Goal: Information Seeking & Learning: Learn about a topic

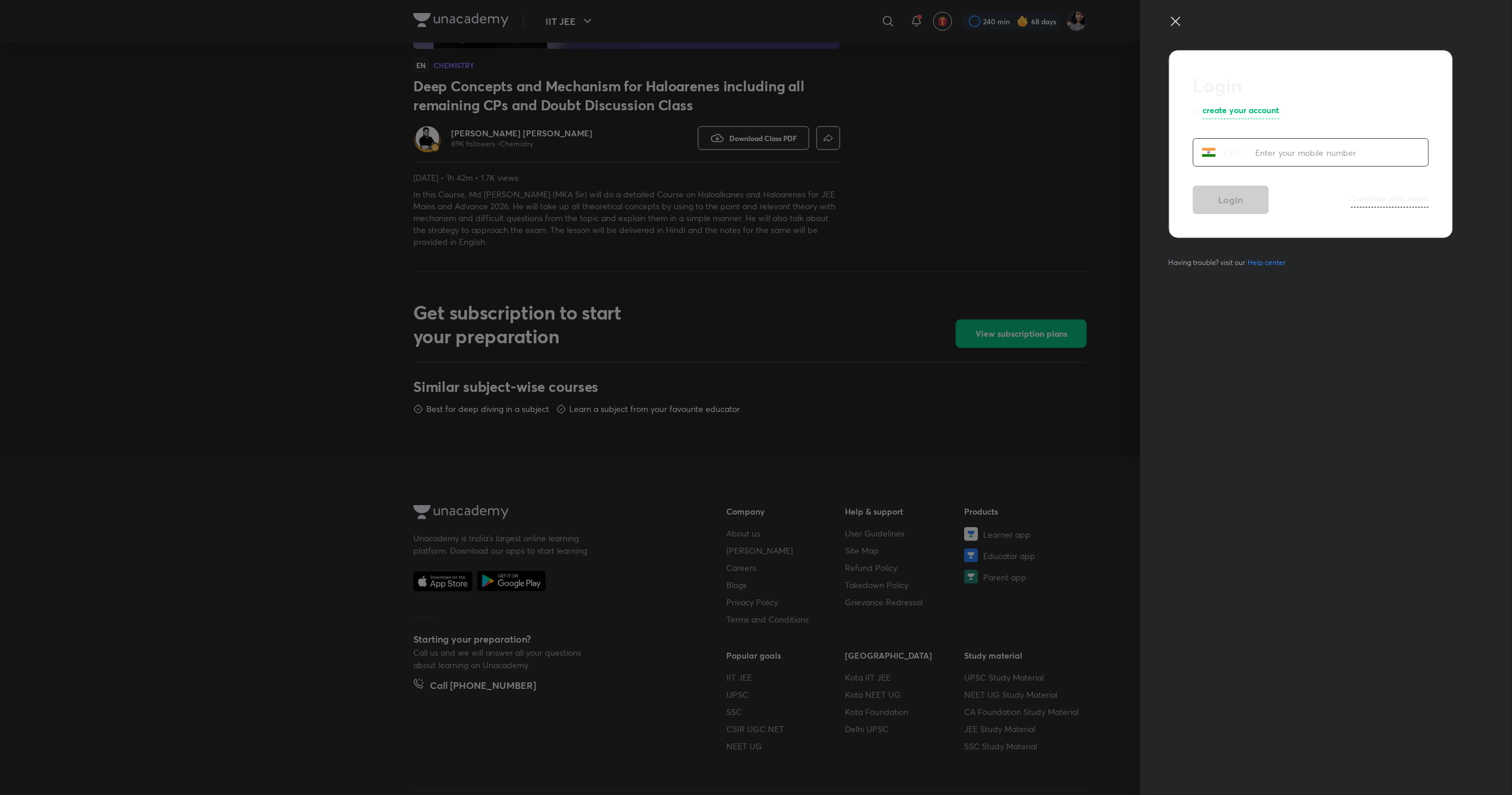
click at [1174, 10] on div "Login or create your account +91 ​ Login Continue with email Having trouble? vi…" at bounding box center [1326, 398] width 372 height 795
click at [1174, 20] on icon at bounding box center [1175, 21] width 14 height 14
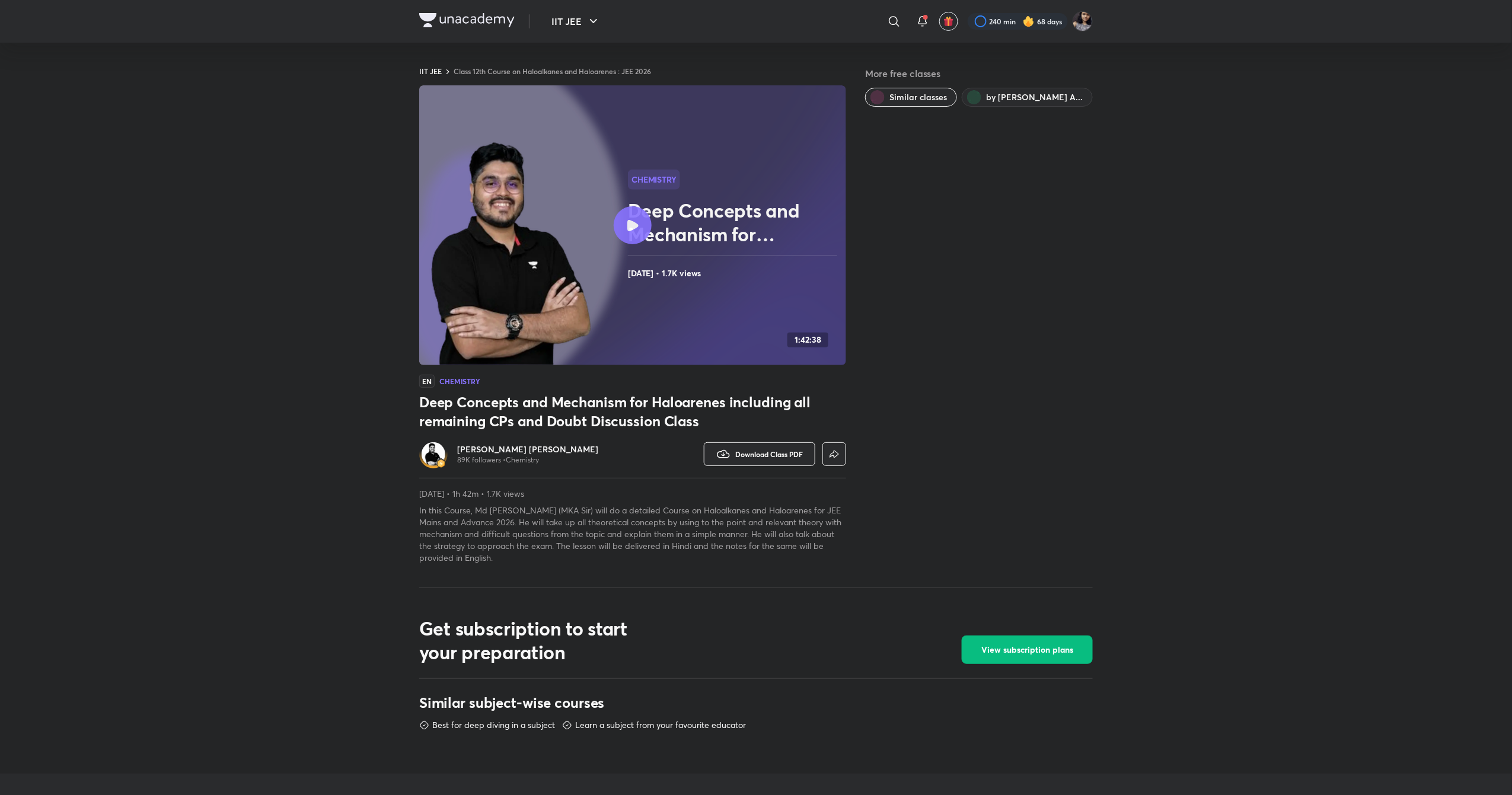
click at [480, 450] on h6 "[PERSON_NAME] [PERSON_NAME]" at bounding box center [528, 449] width 141 height 12
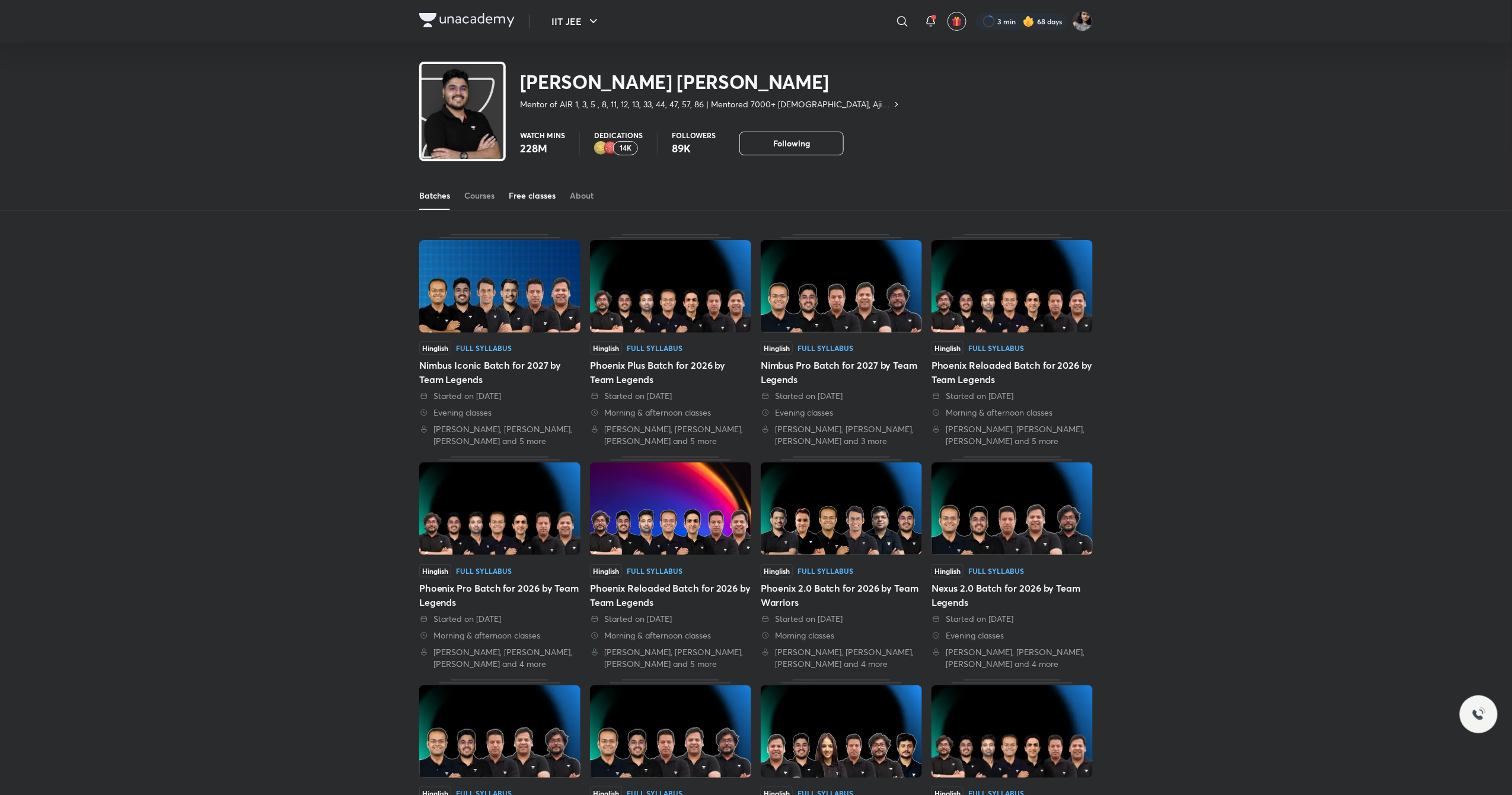
click at [530, 200] on div "Free classes" at bounding box center [532, 195] width 47 height 12
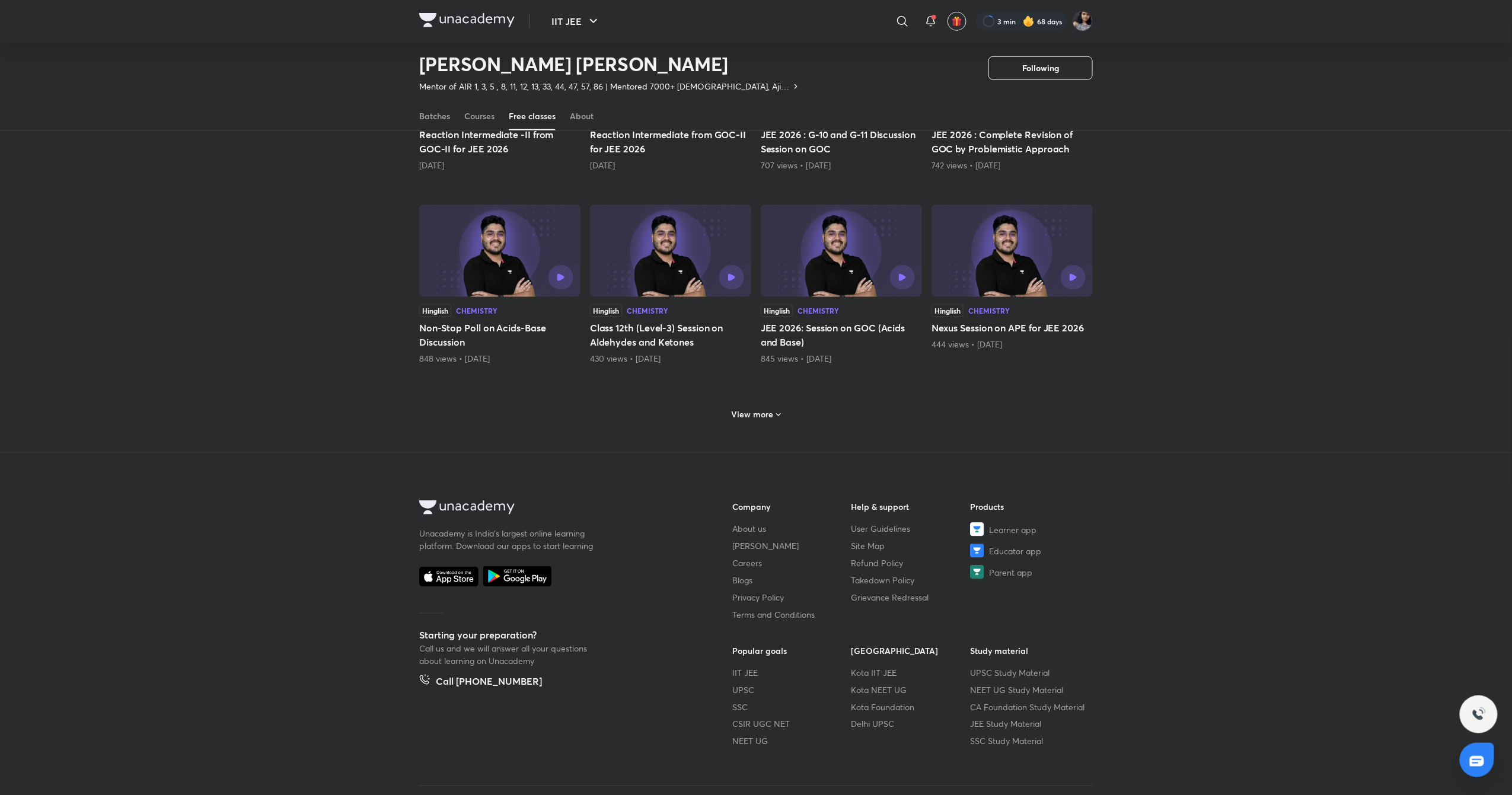
scroll to position [440, 0]
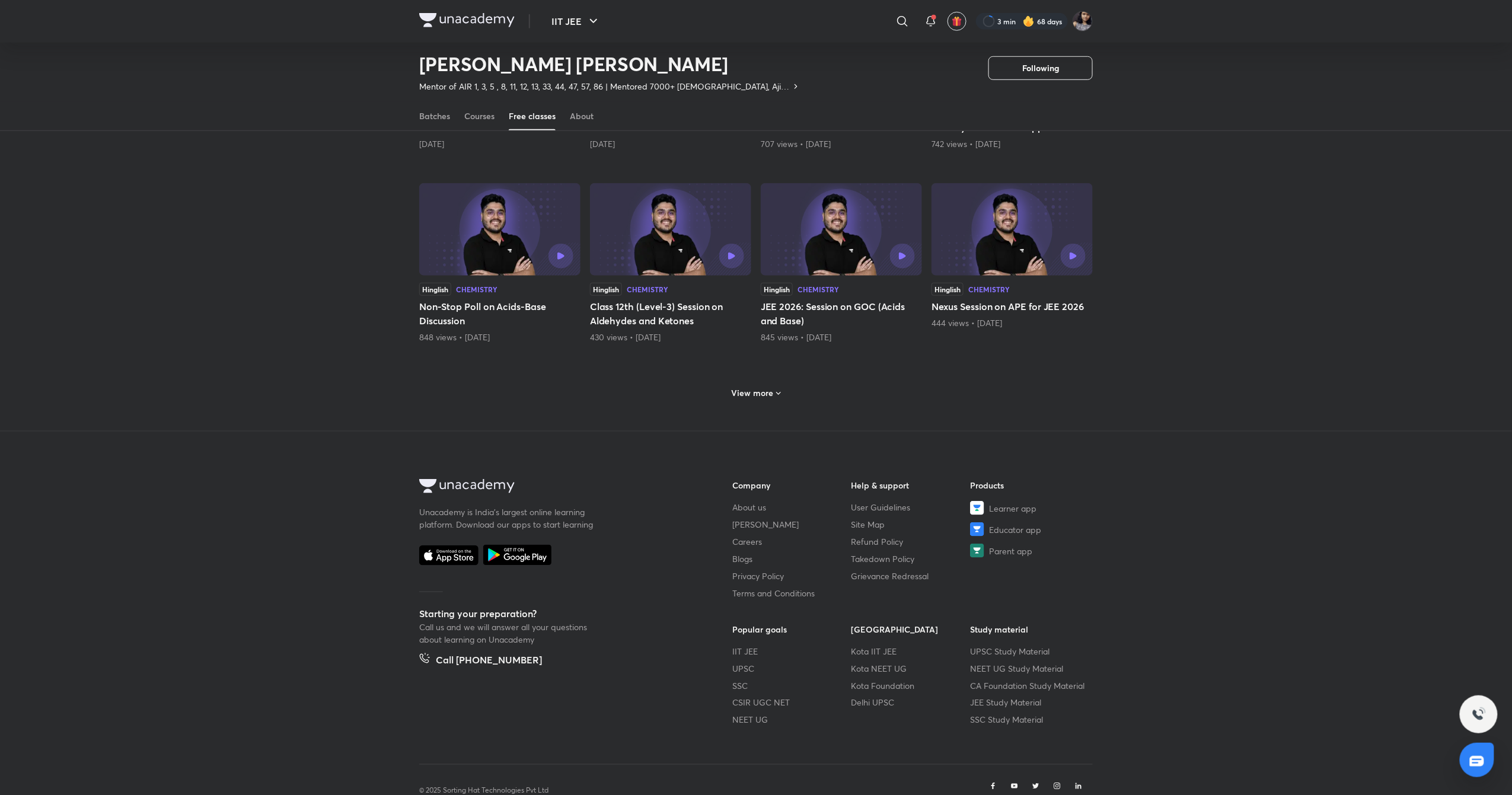
click at [762, 394] on h6 "View more" at bounding box center [752, 393] width 42 height 12
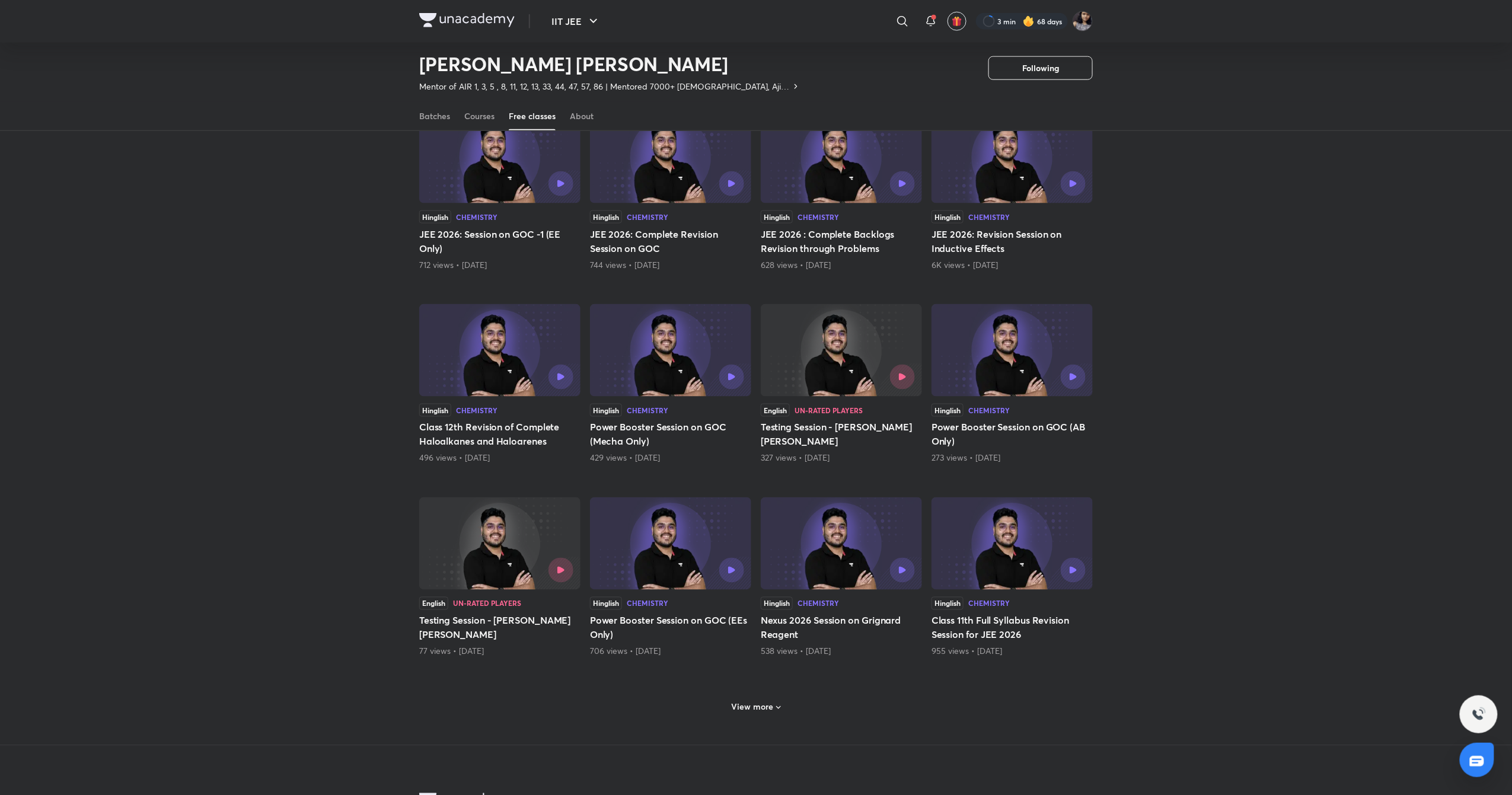
scroll to position [721, 0]
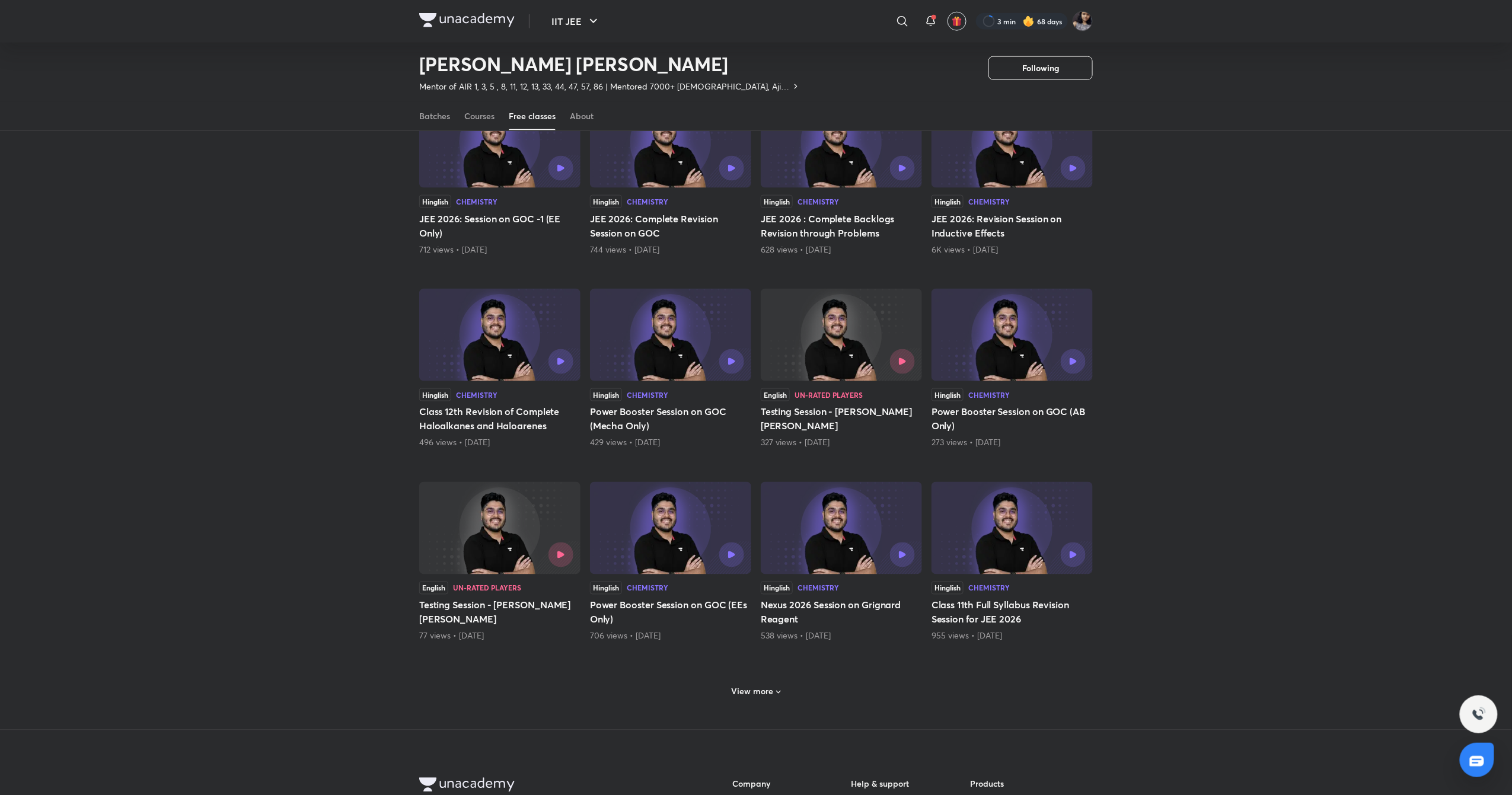
click at [781, 691] on icon at bounding box center [778, 692] width 9 height 9
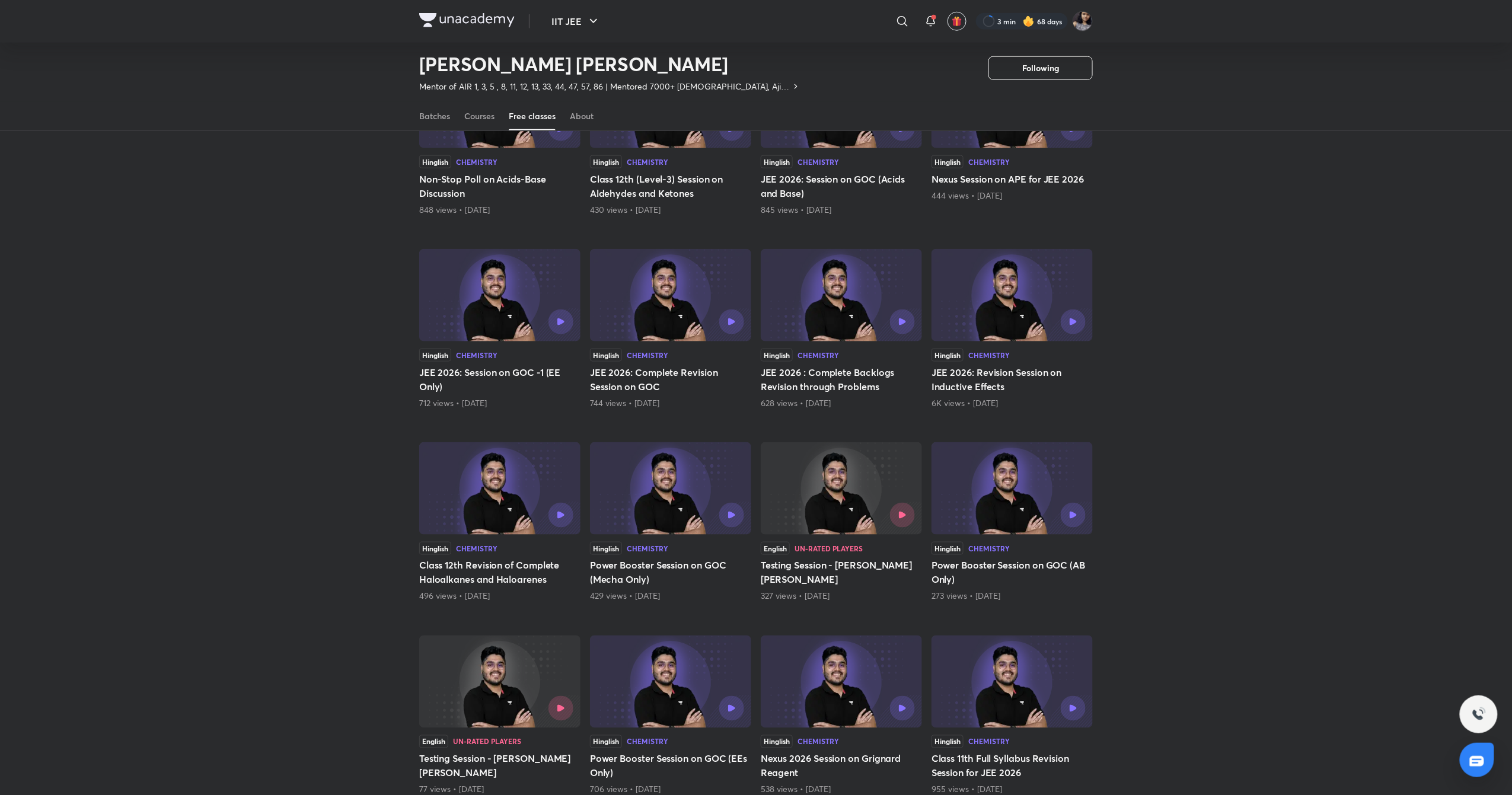
scroll to position [567, 0]
click at [517, 515] on div at bounding box center [536, 515] width 74 height 25
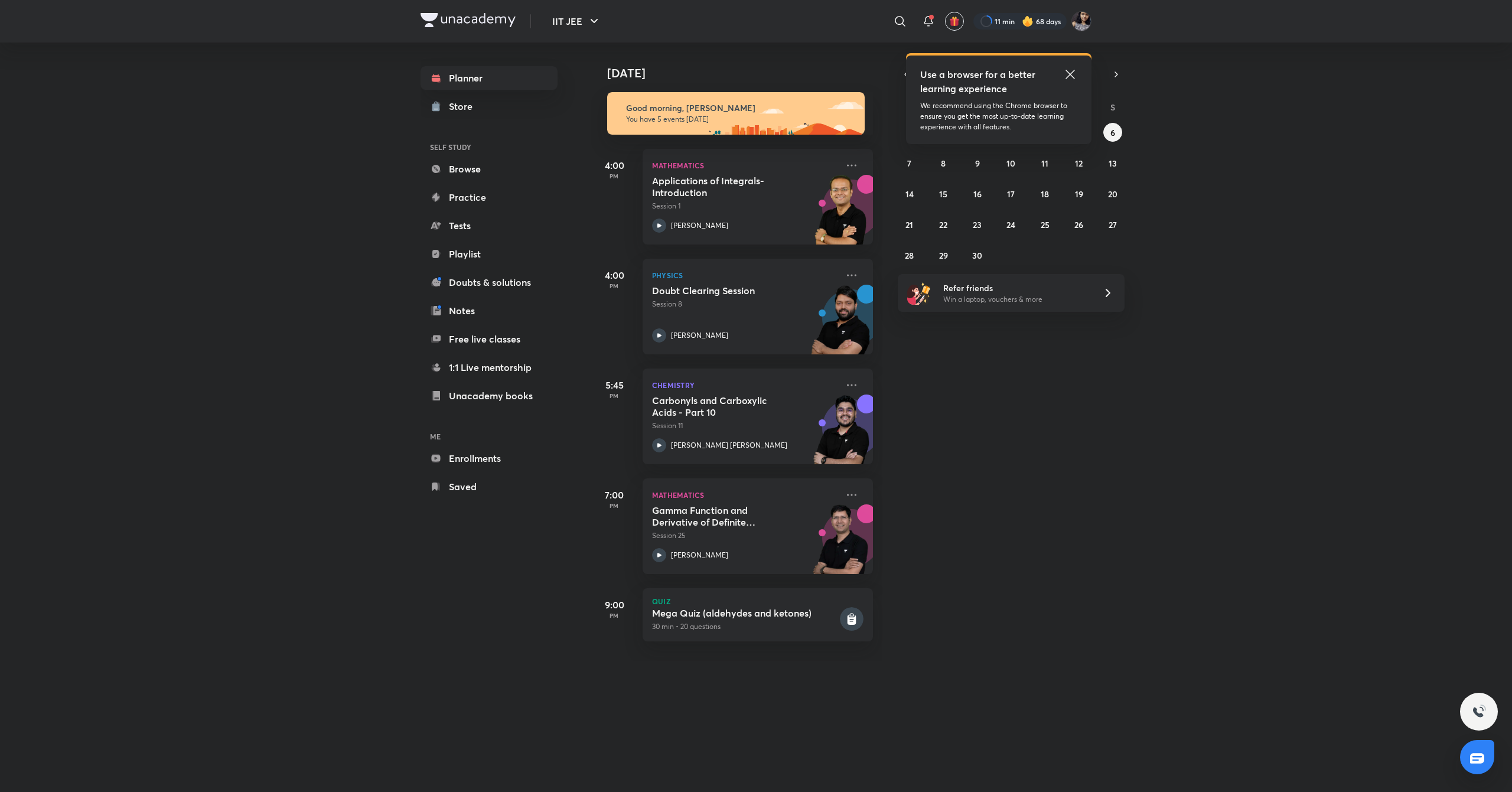
click at [1075, 76] on icon at bounding box center [1070, 74] width 14 height 14
click at [845, 383] on icon at bounding box center [852, 384] width 14 height 14
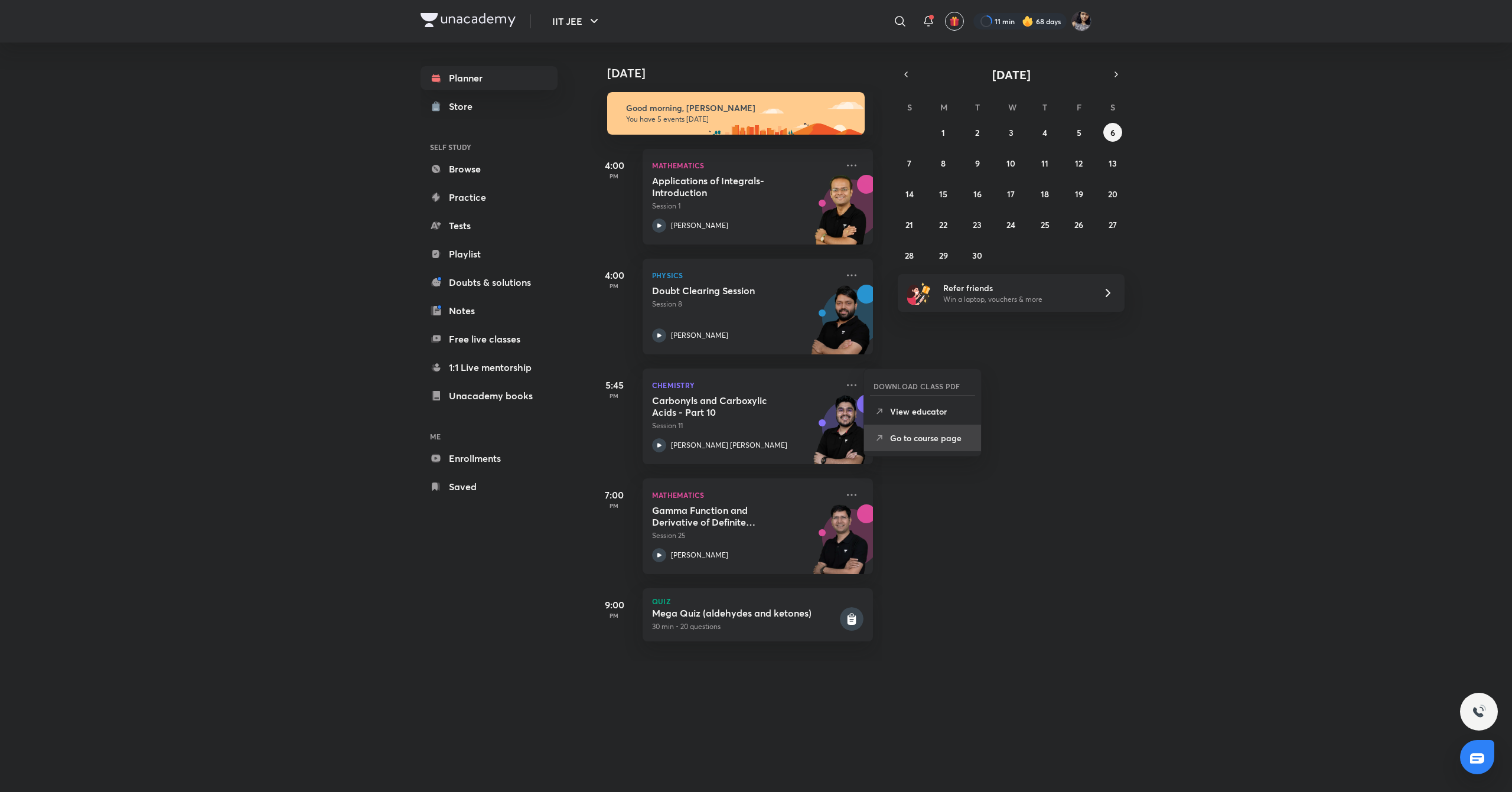
click at [938, 430] on li "Go to course page" at bounding box center [923, 438] width 117 height 26
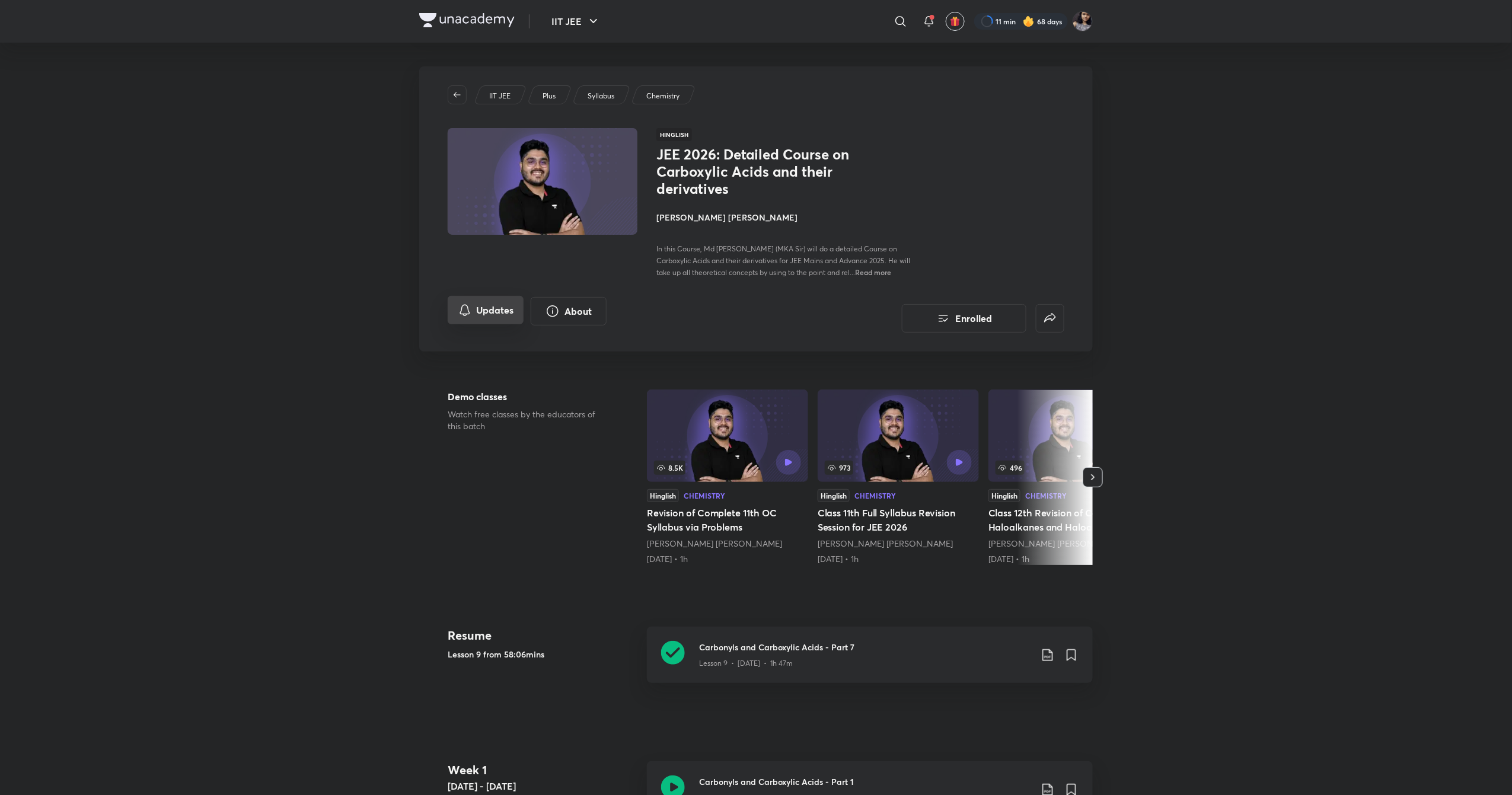
click at [479, 310] on button "Updates" at bounding box center [485, 310] width 76 height 28
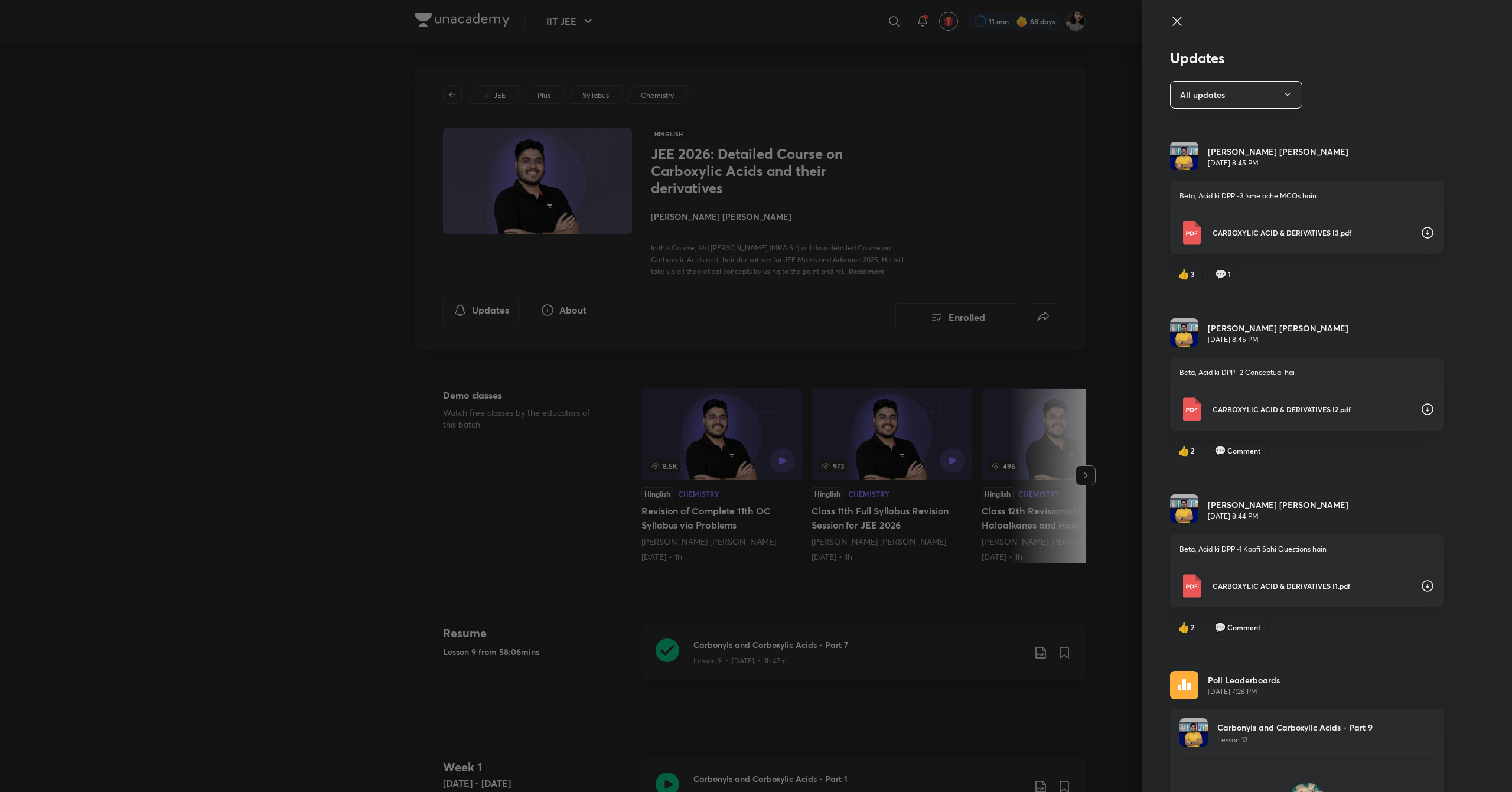
click at [1170, 20] on icon at bounding box center [1177, 21] width 14 height 14
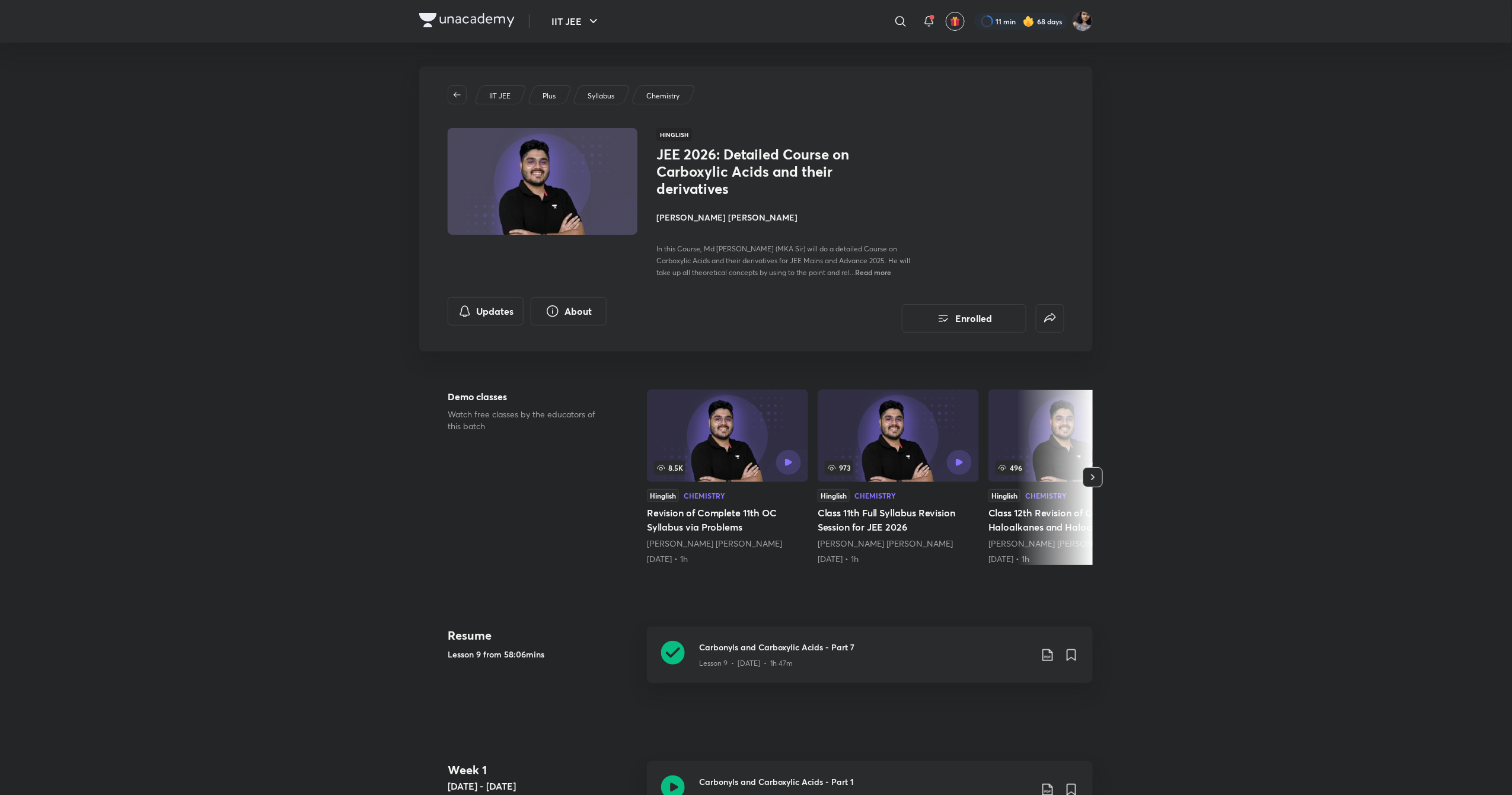
click at [731, 216] on h4 "[PERSON_NAME] [PERSON_NAME]" at bounding box center [789, 217] width 266 height 12
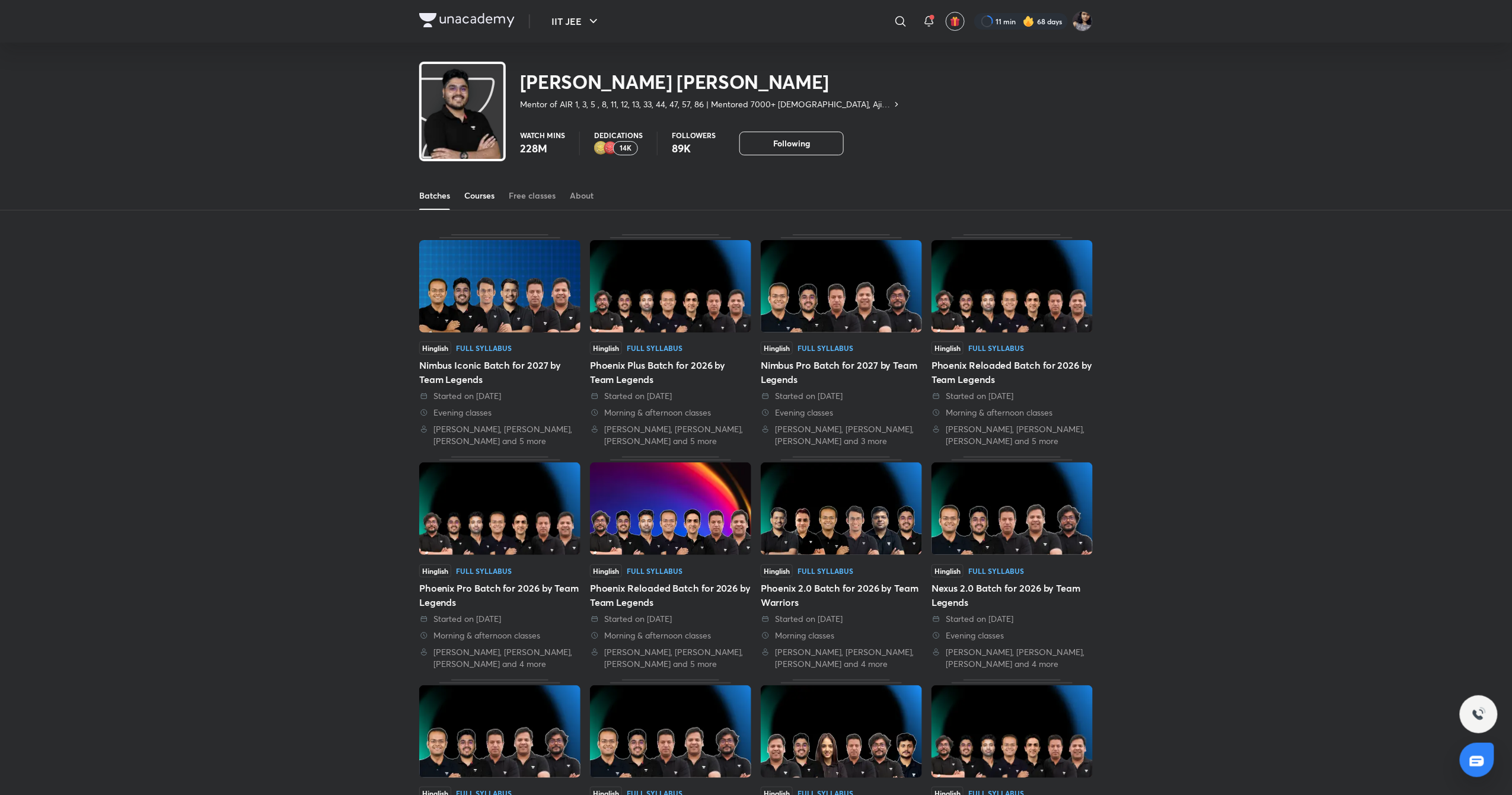
click at [477, 190] on div "Courses" at bounding box center [479, 195] width 30 height 12
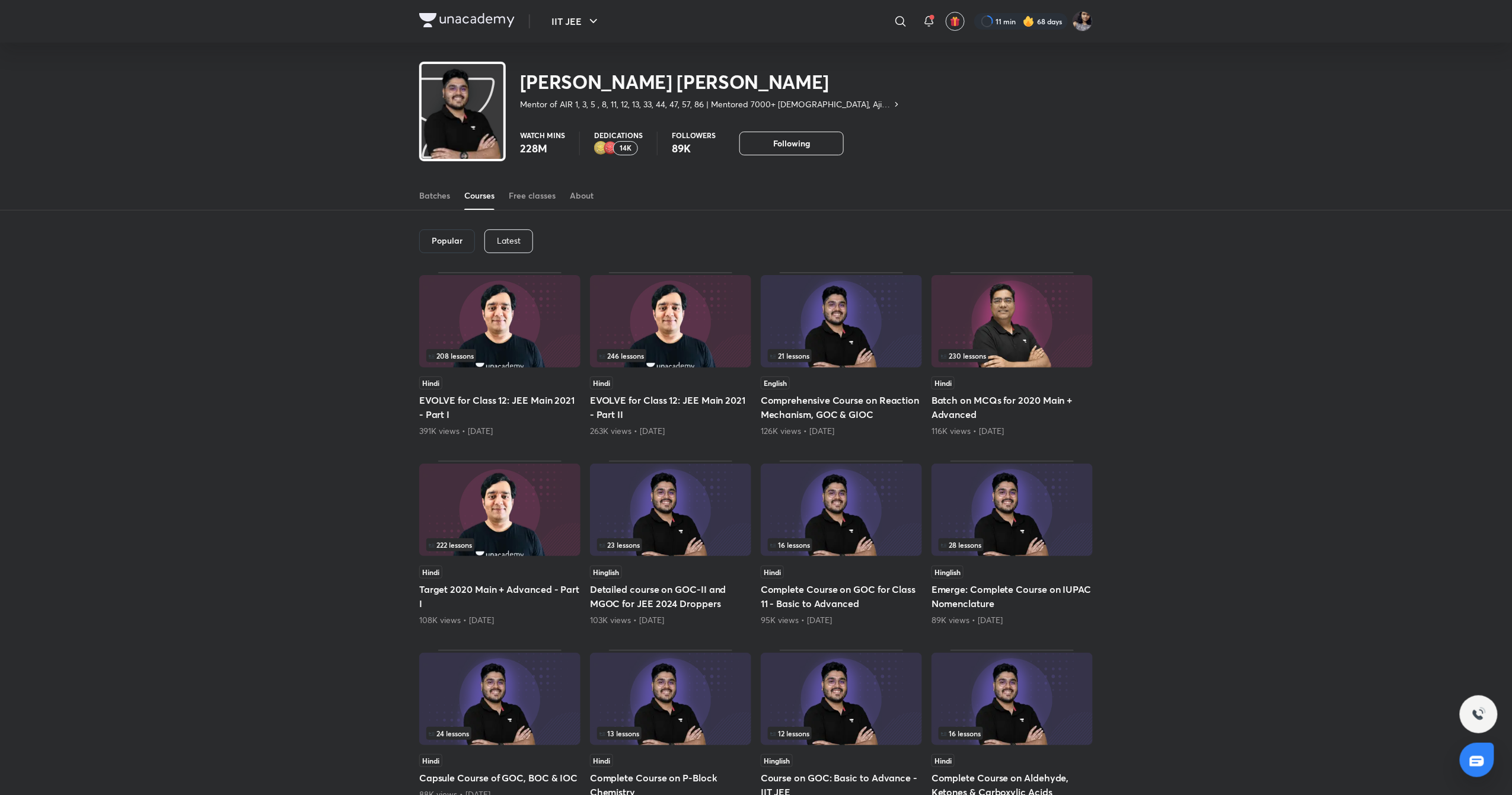
click at [513, 237] on p "Latest" at bounding box center [509, 240] width 24 height 9
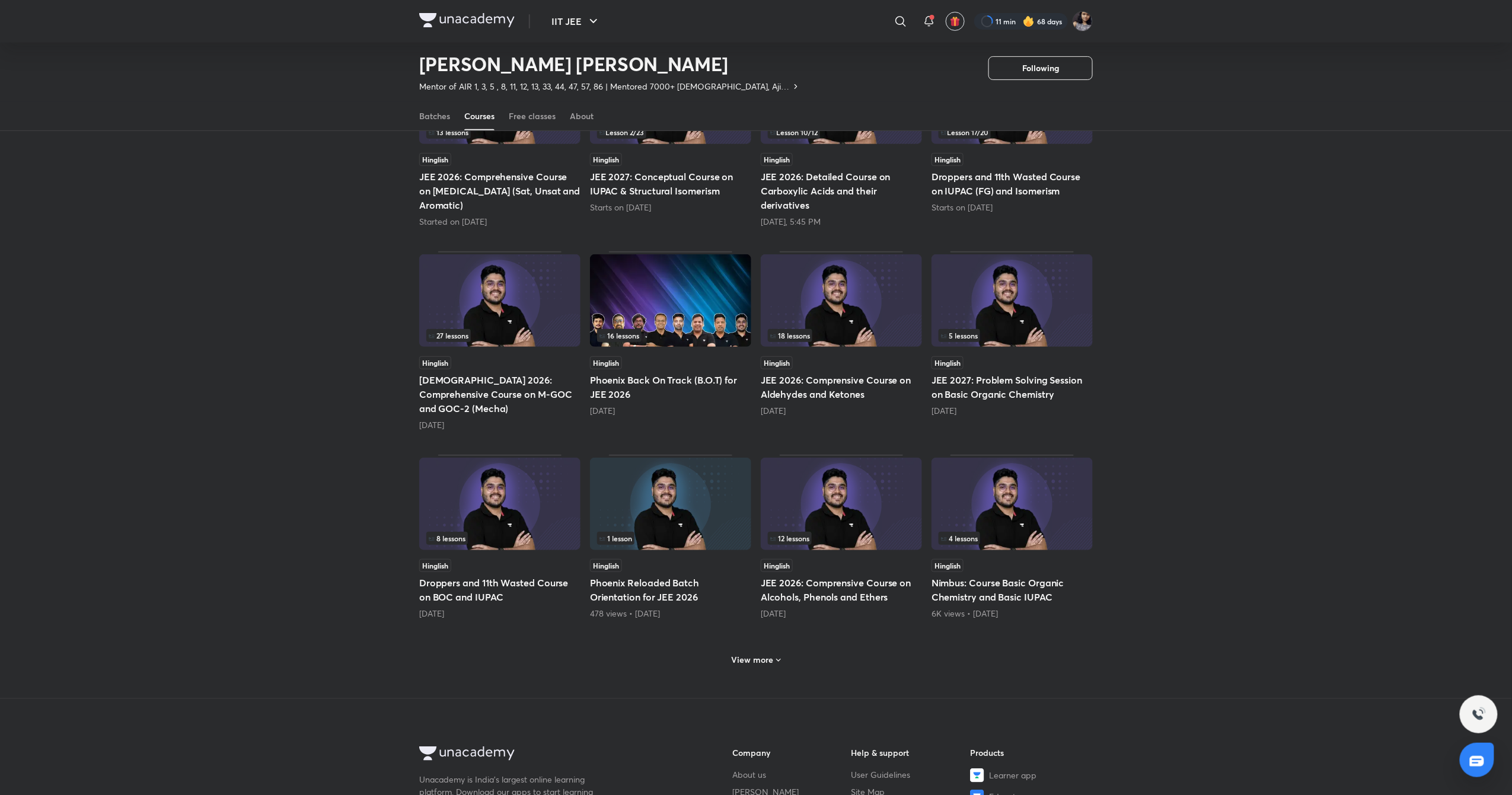
scroll to position [204, 0]
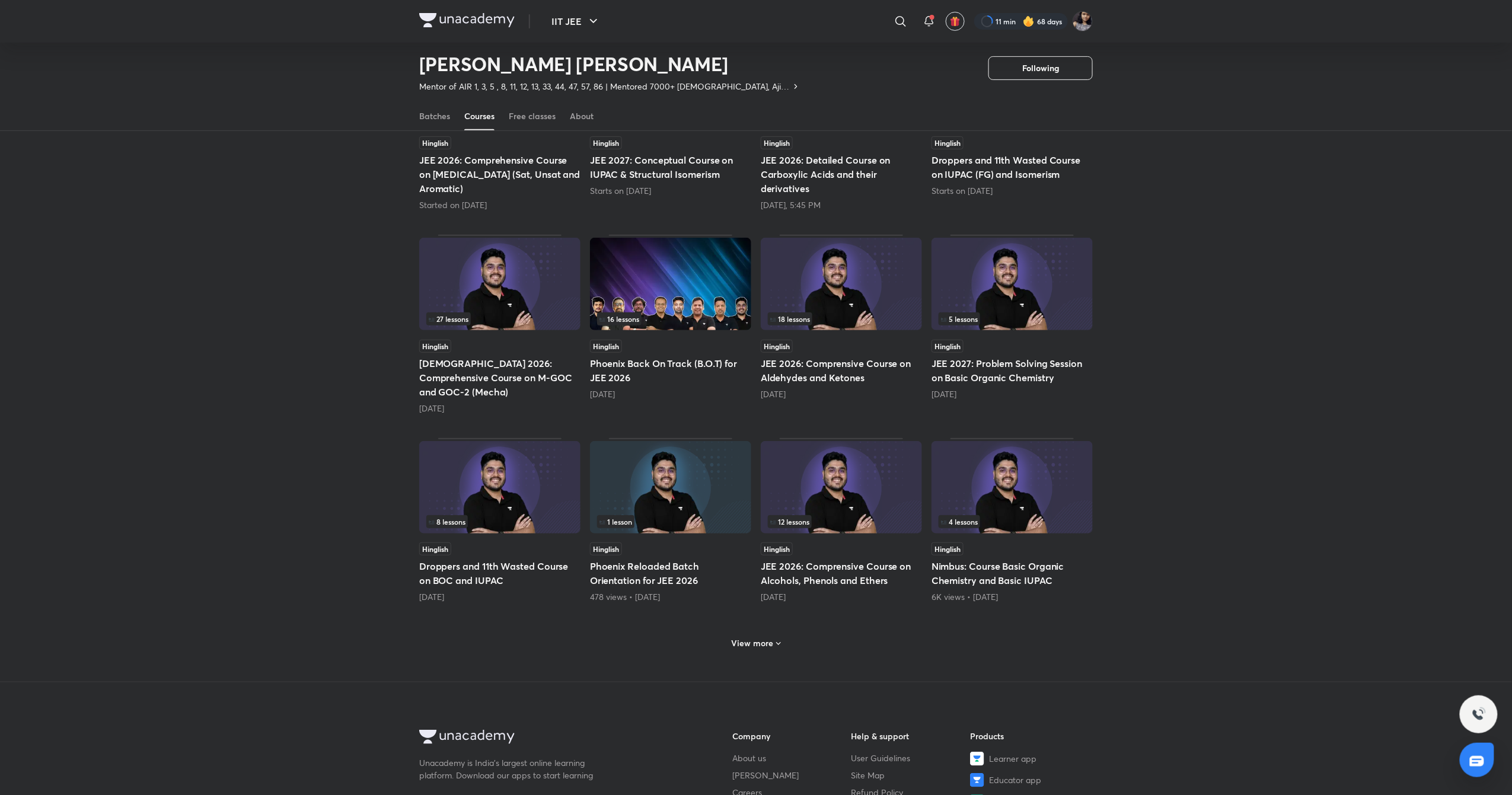
click at [776, 639] on icon at bounding box center [778, 643] width 9 height 9
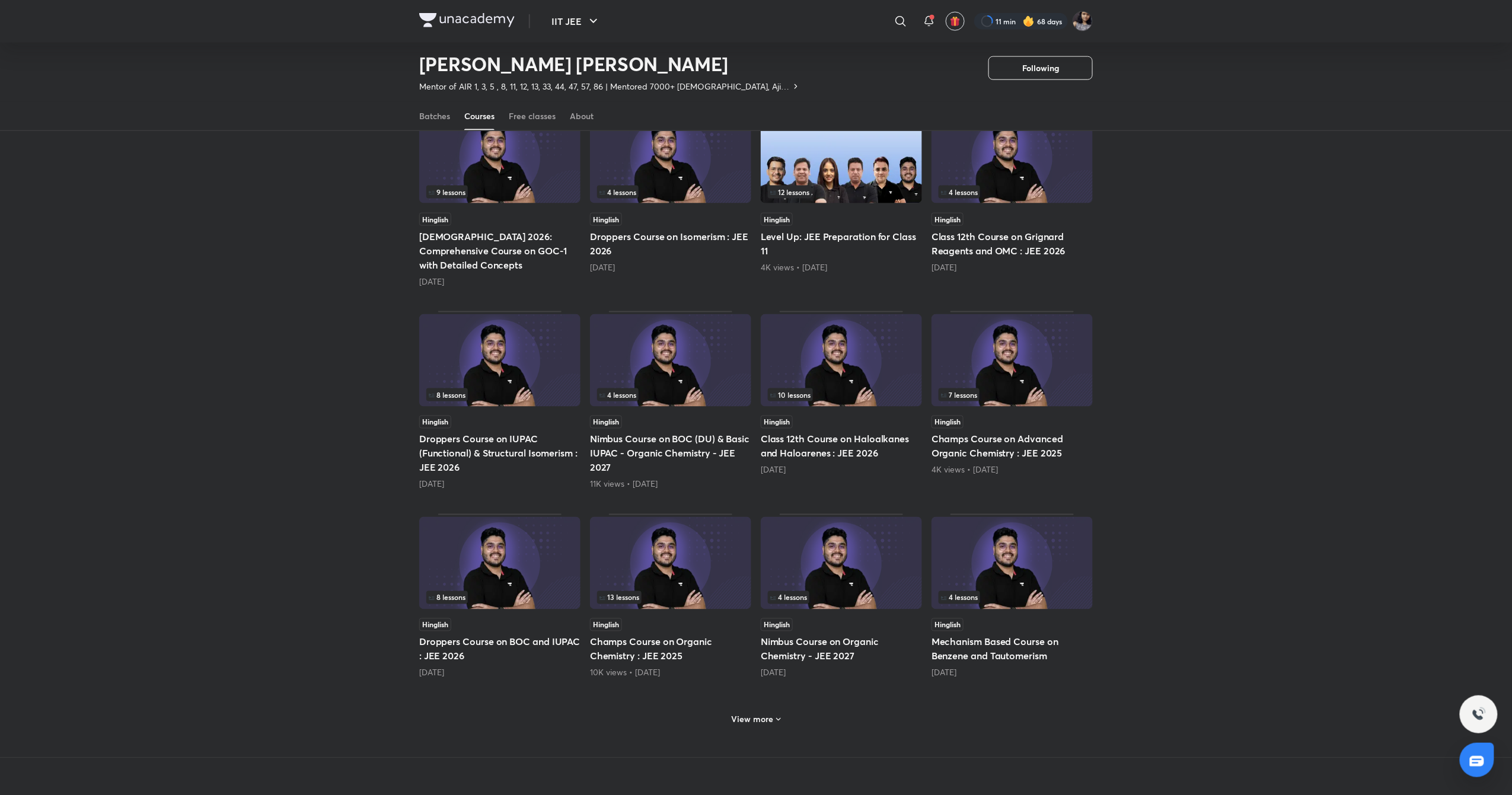
scroll to position [740, 0]
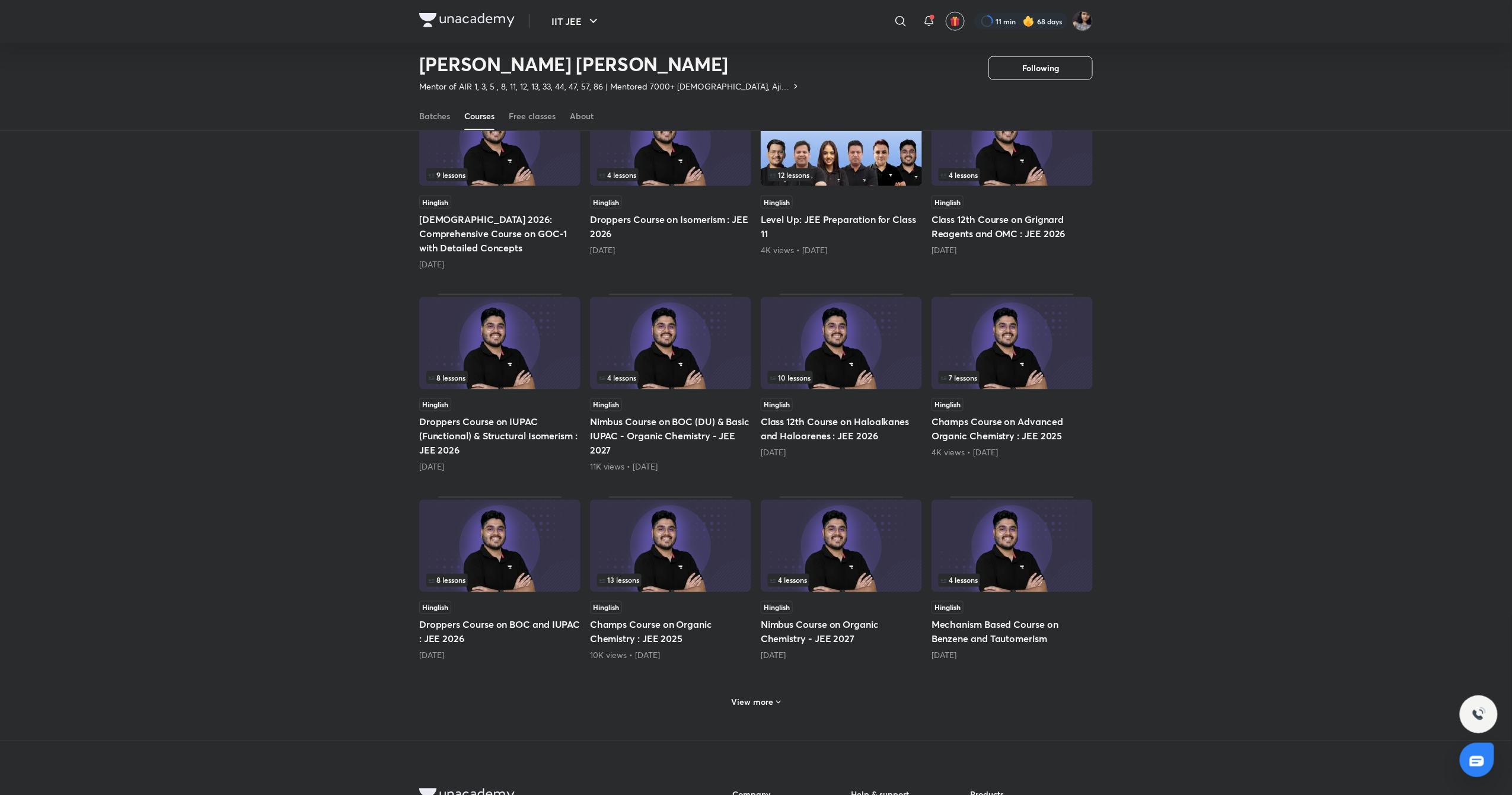
click at [828, 326] on img at bounding box center [841, 343] width 161 height 93
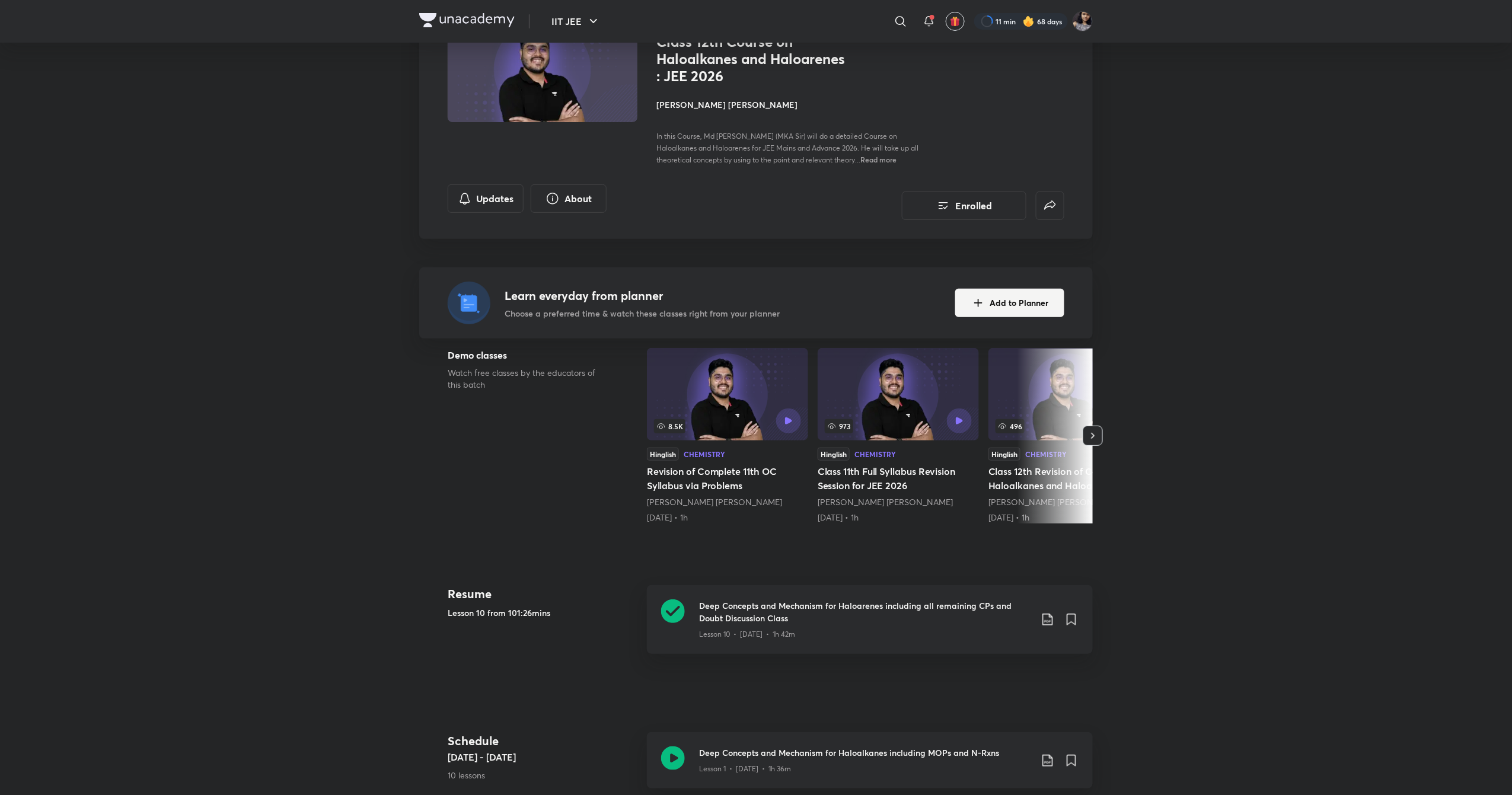
scroll to position [96, 0]
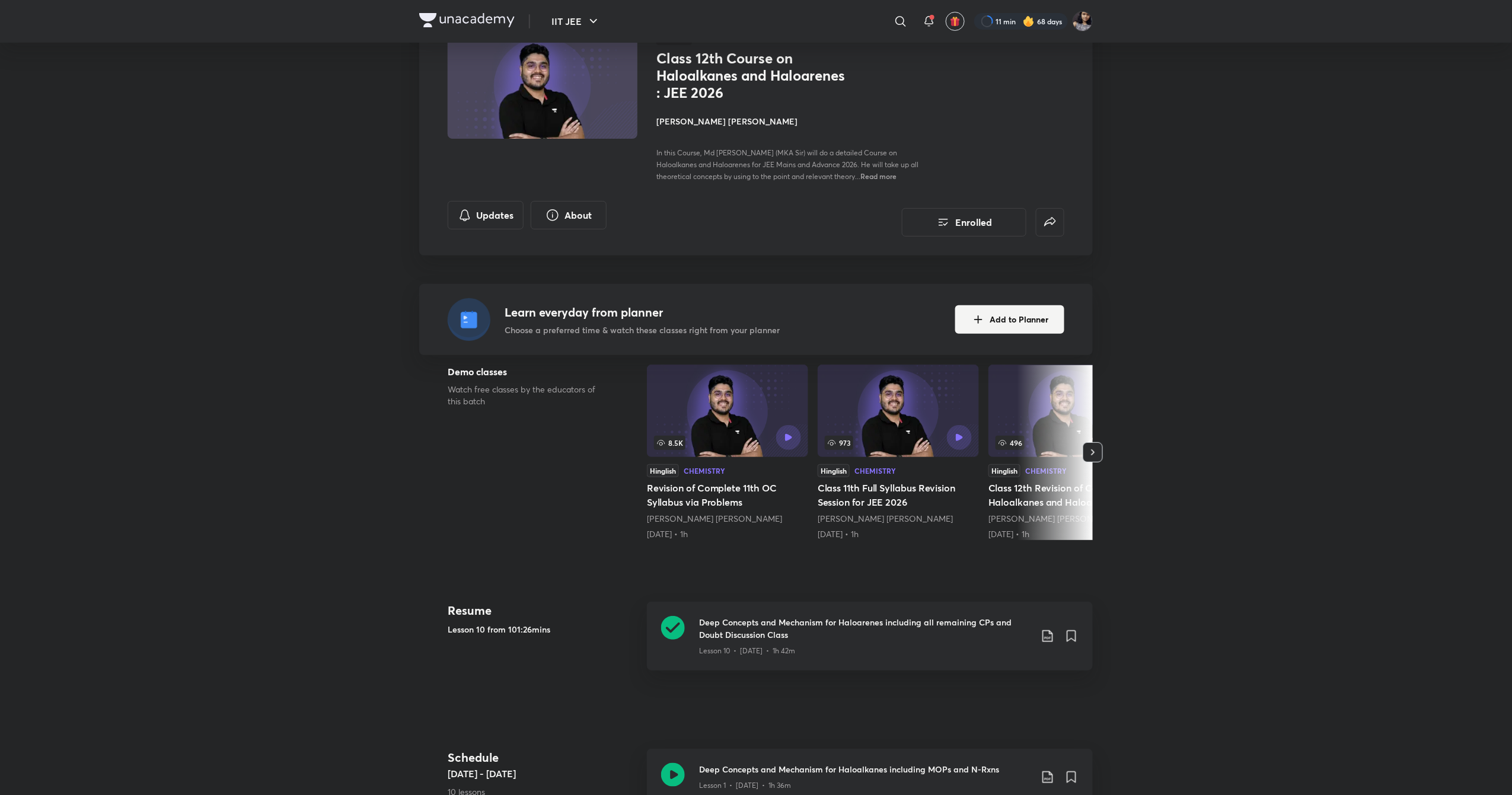
click at [668, 121] on h4 "[PERSON_NAME] [PERSON_NAME]" at bounding box center [789, 121] width 266 height 12
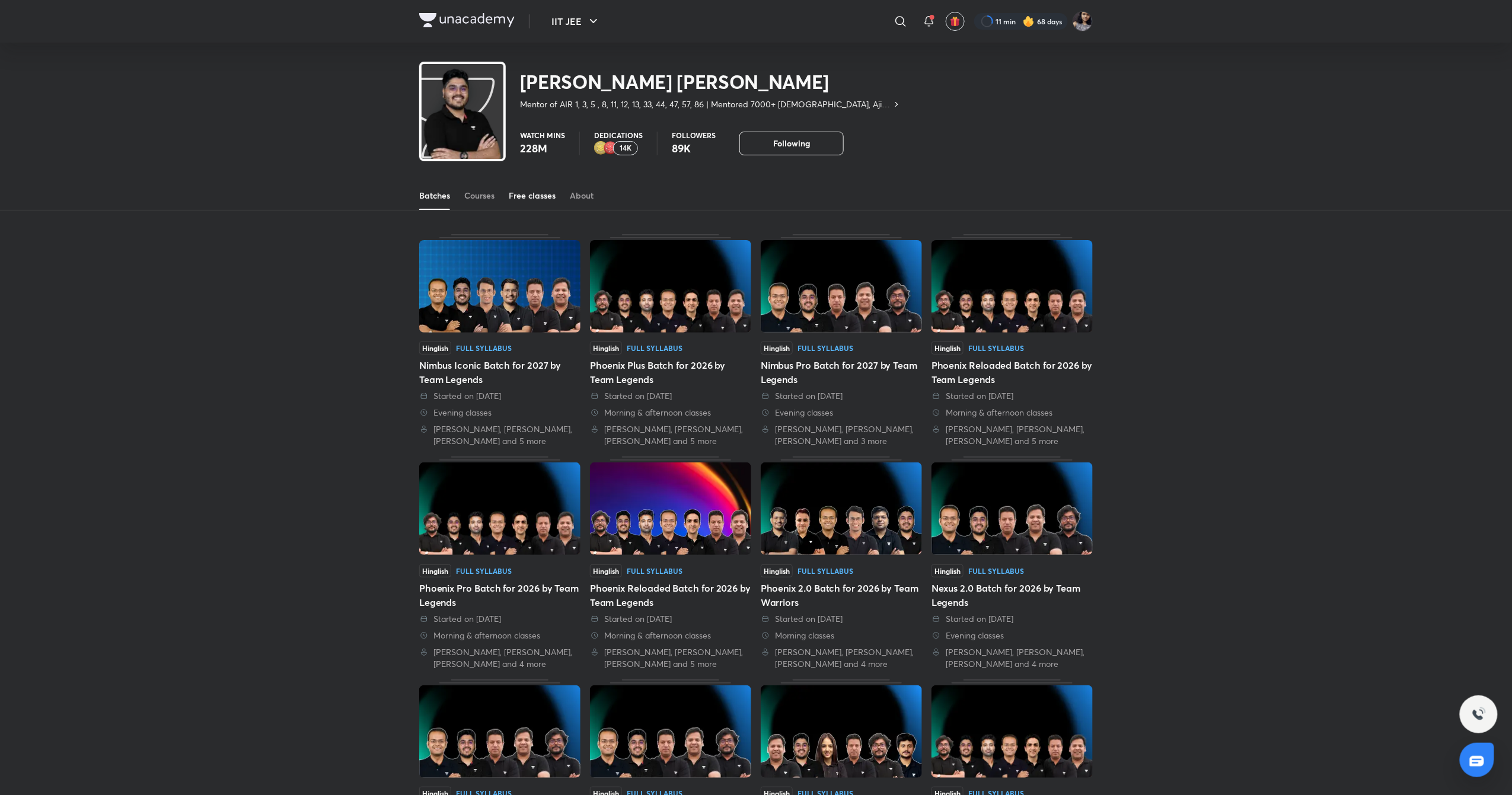
click at [546, 202] on link "Free classes" at bounding box center [532, 196] width 47 height 28
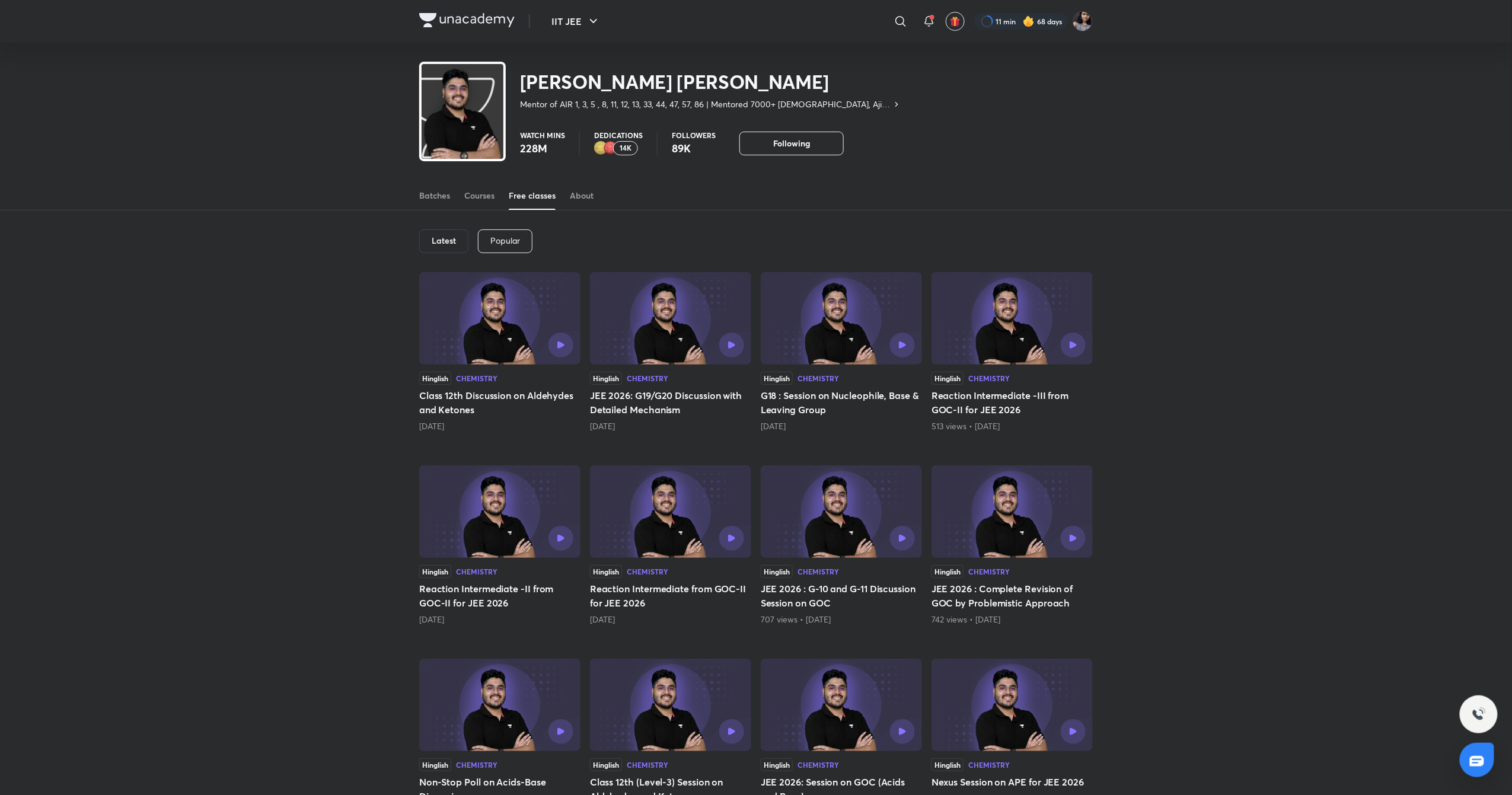
scroll to position [69, 0]
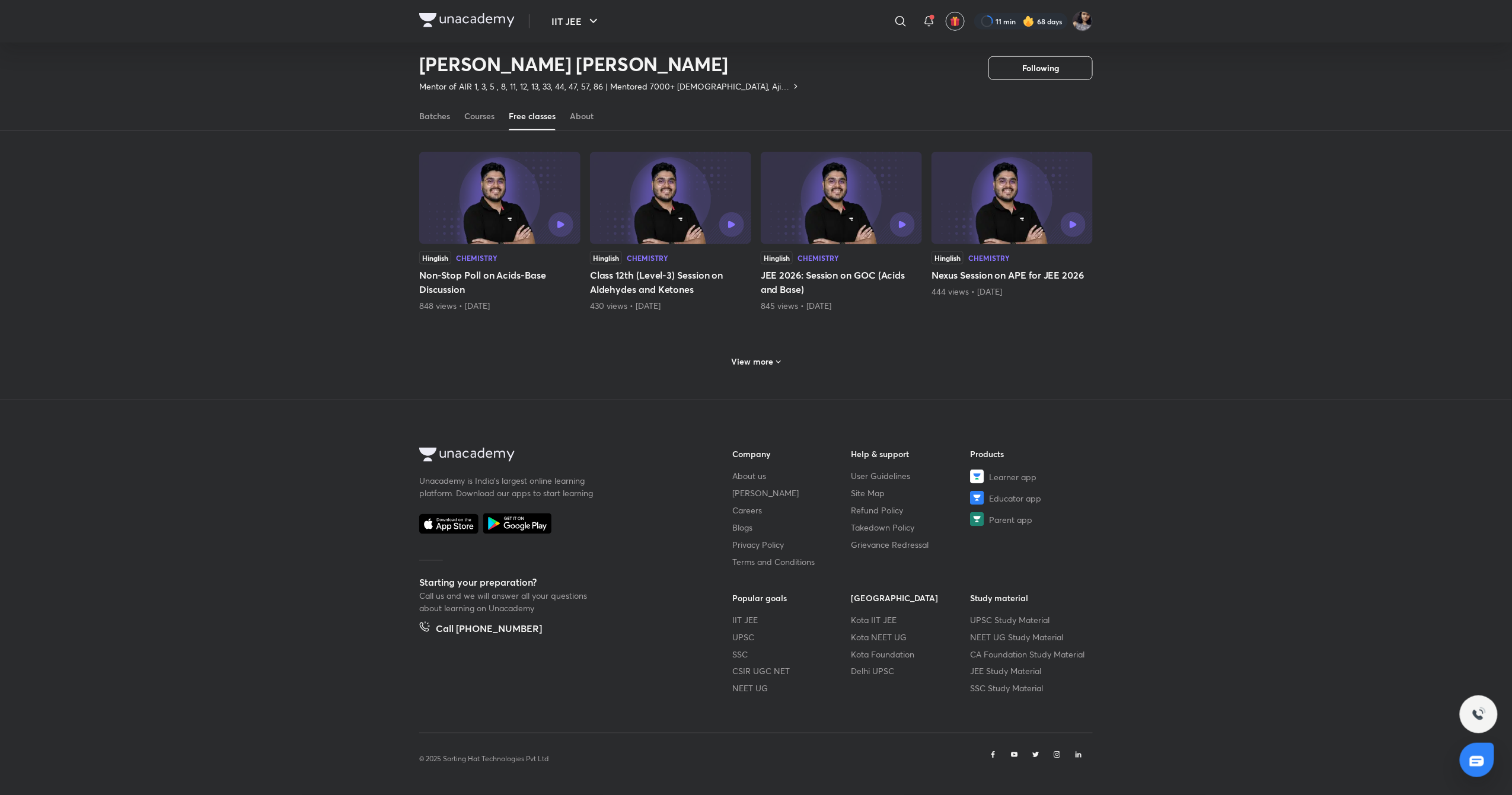
click at [763, 352] on div "View more" at bounding box center [757, 361] width 59 height 19
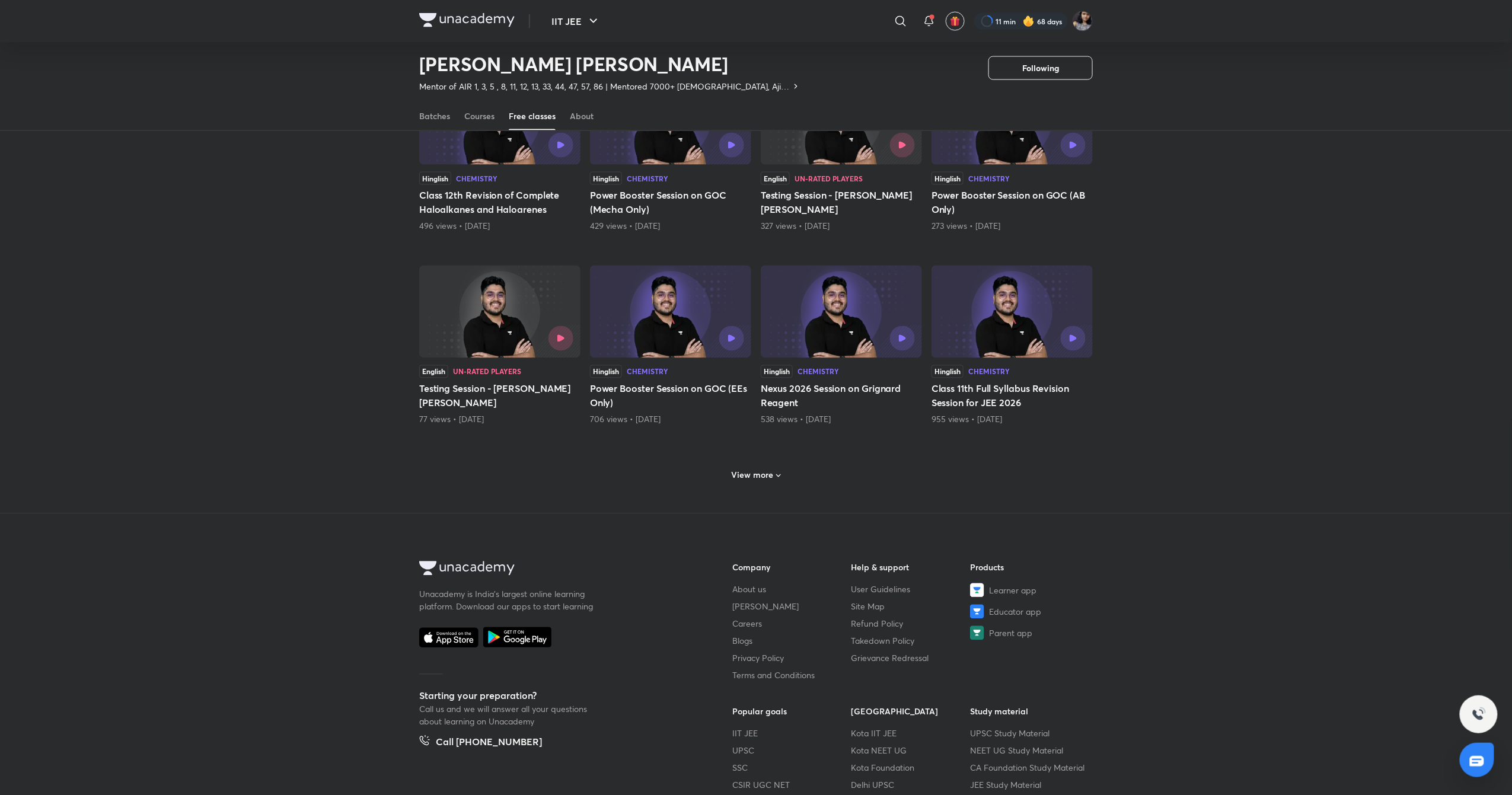
scroll to position [935, 0]
click at [458, 166] on img at bounding box center [500, 120] width 161 height 93
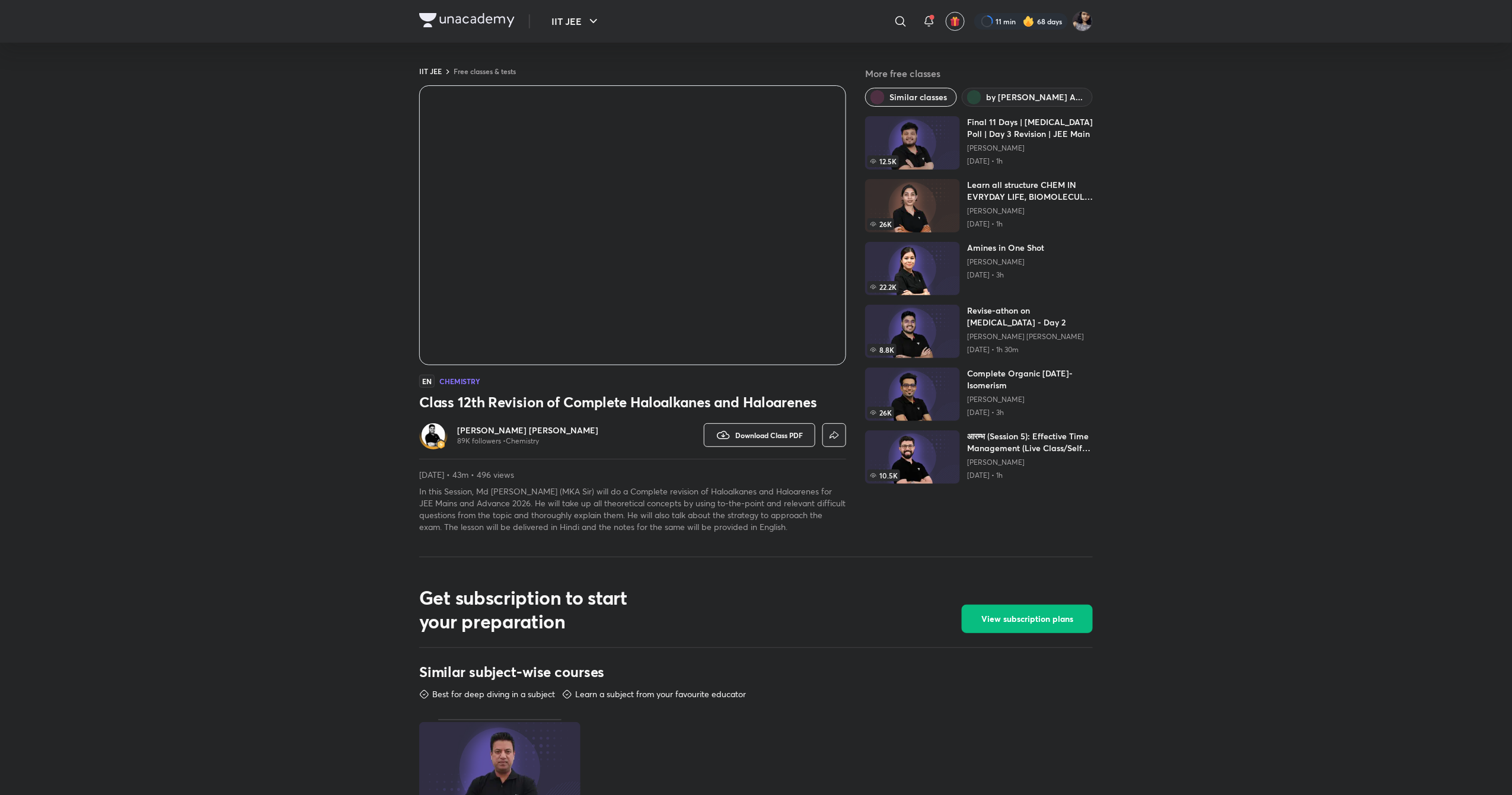
click at [509, 426] on h6 "[PERSON_NAME] [PERSON_NAME]" at bounding box center [528, 430] width 141 height 12
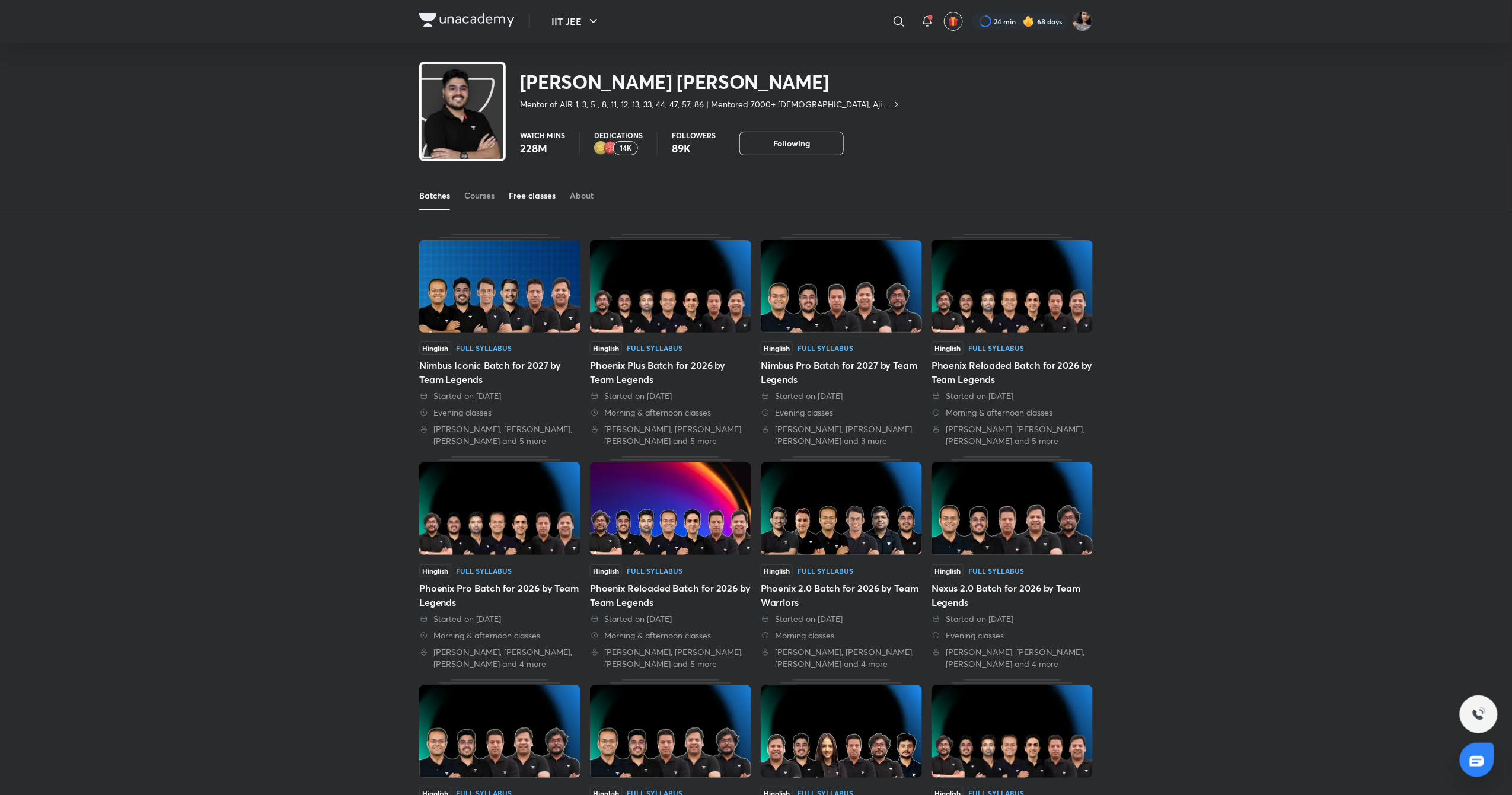
click at [531, 197] on div "Free classes" at bounding box center [532, 195] width 47 height 12
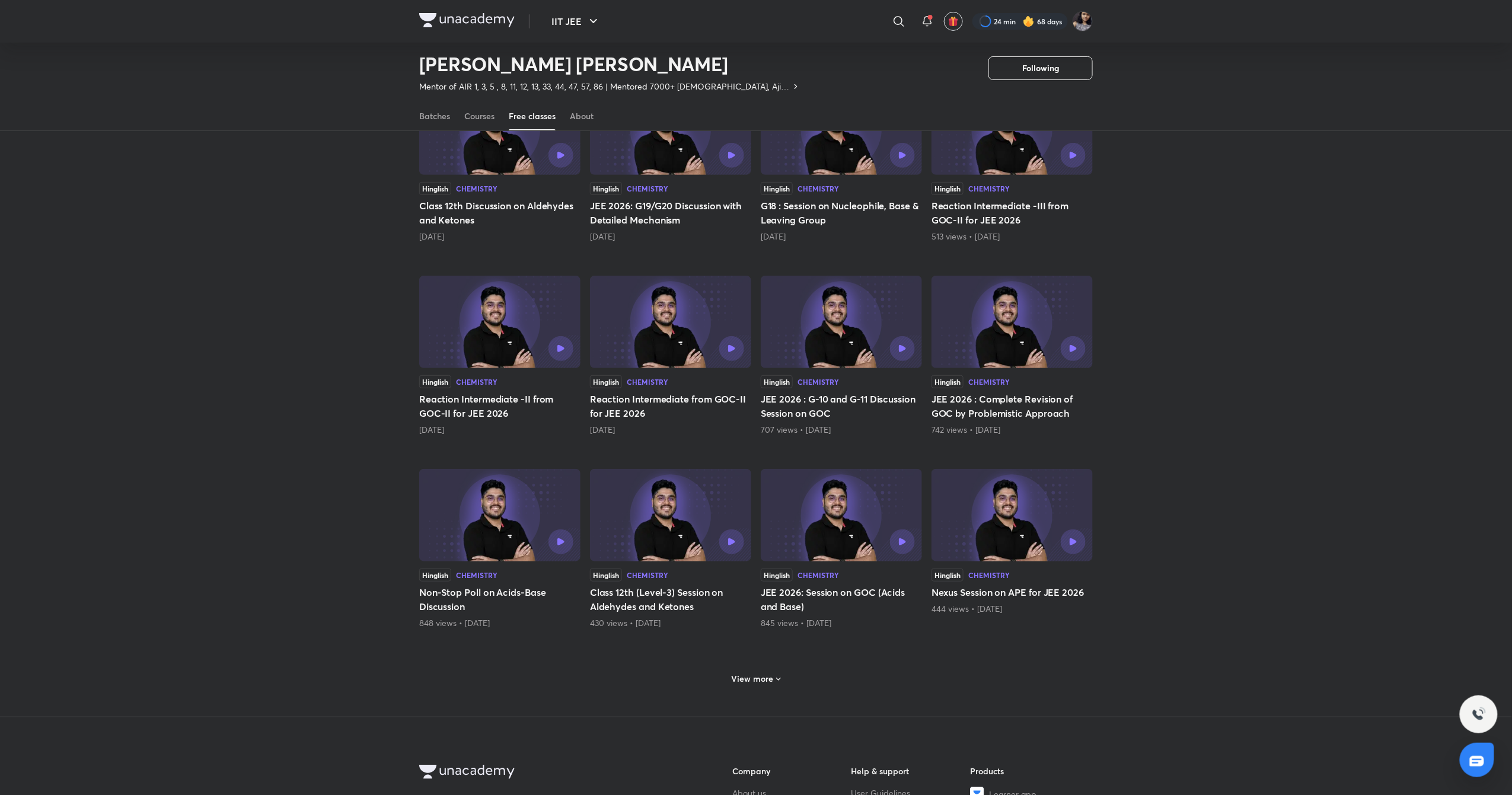
scroll to position [155, 0]
click at [778, 685] on span at bounding box center [778, 680] width 9 height 11
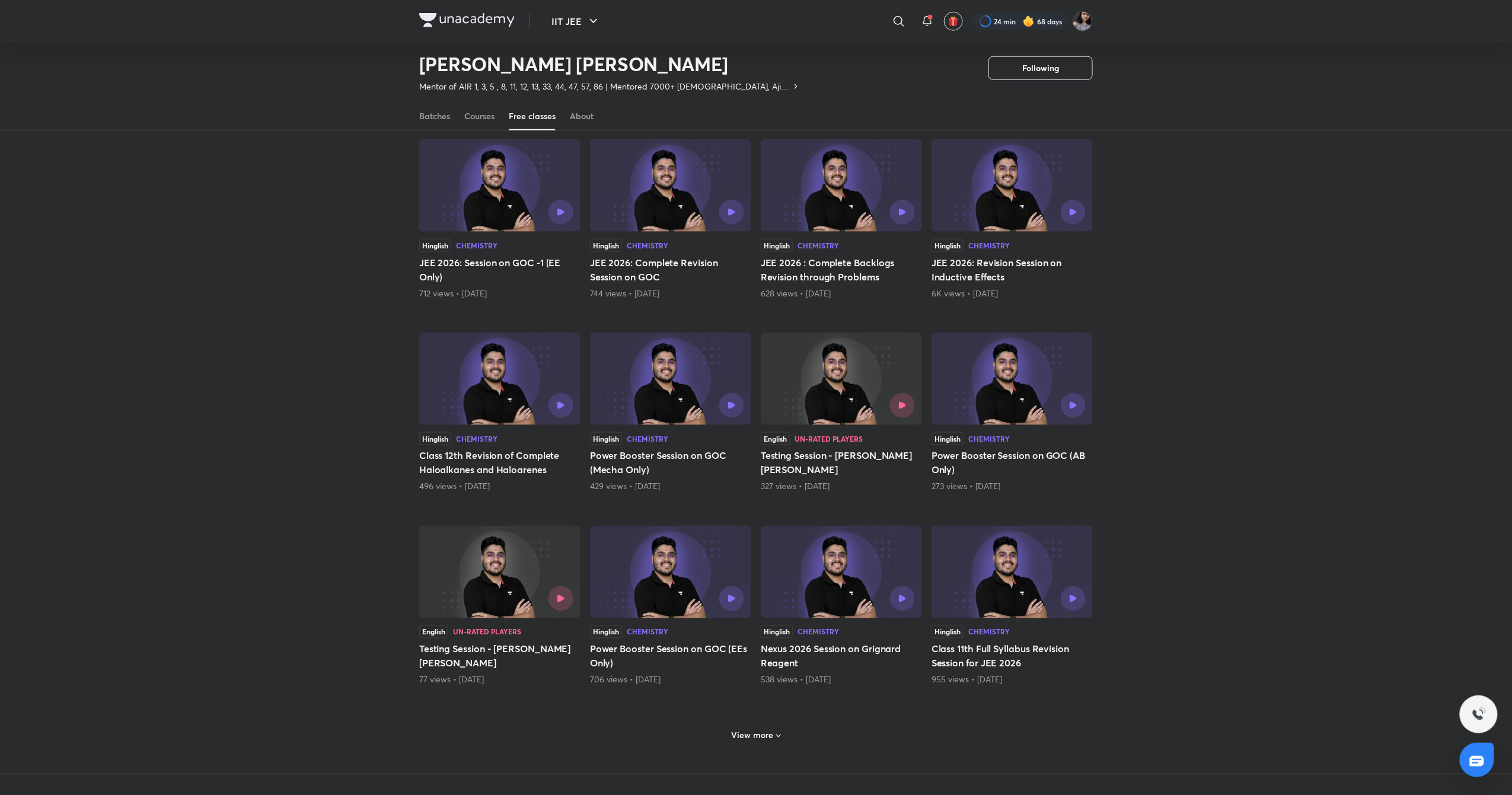
scroll to position [678, 0]
click at [757, 740] on h6 "View more" at bounding box center [752, 734] width 42 height 12
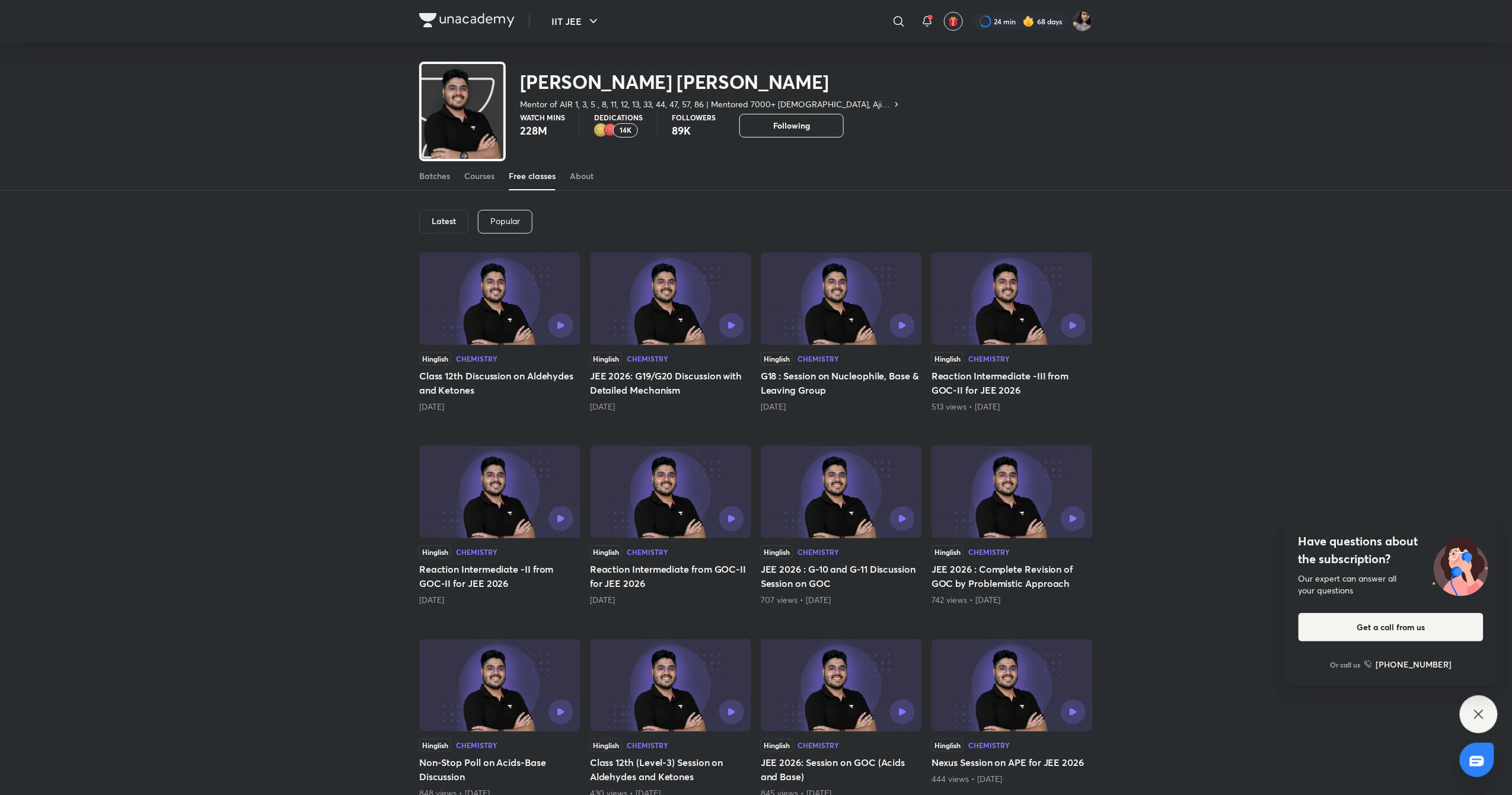
scroll to position [0, 0]
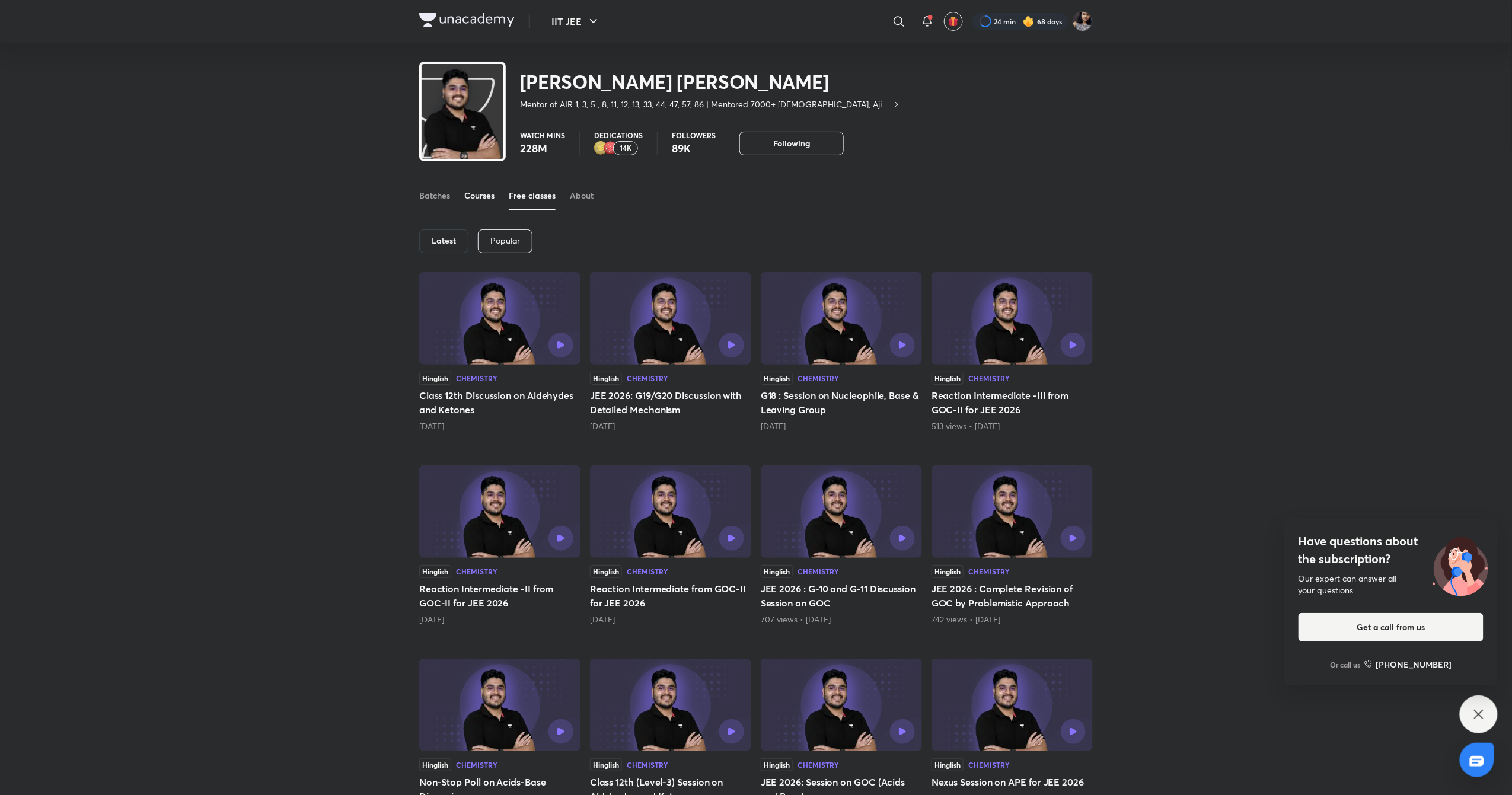
click at [480, 201] on div "Courses" at bounding box center [479, 195] width 30 height 12
